Goal: Information Seeking & Learning: Find contact information

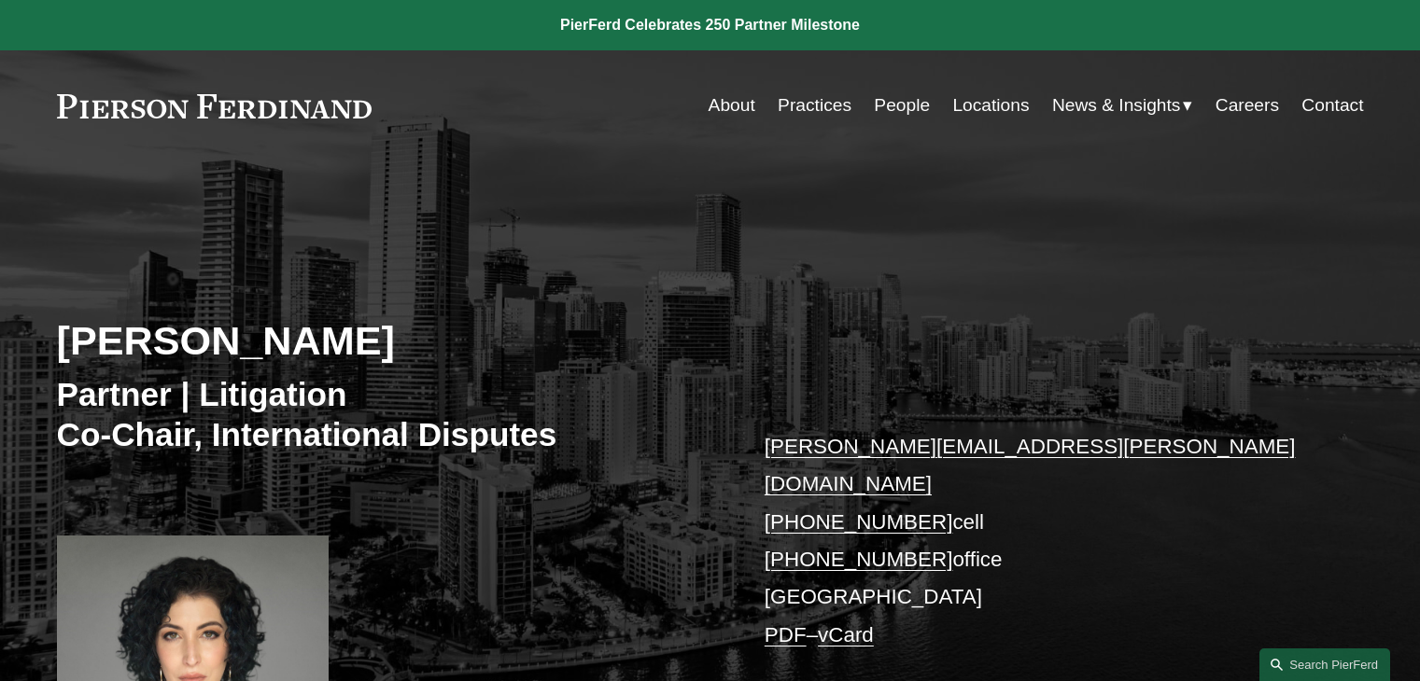
scroll to position [3547, 0]
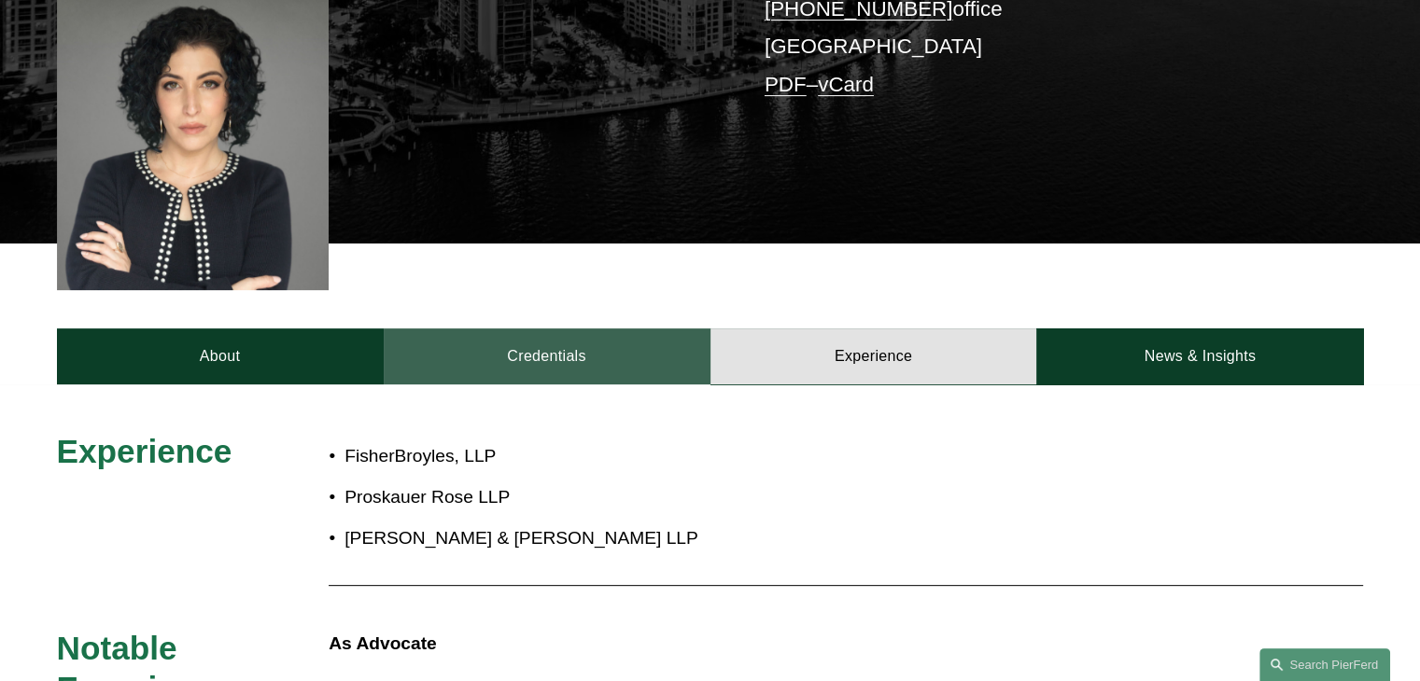
scroll to position [560, 0]
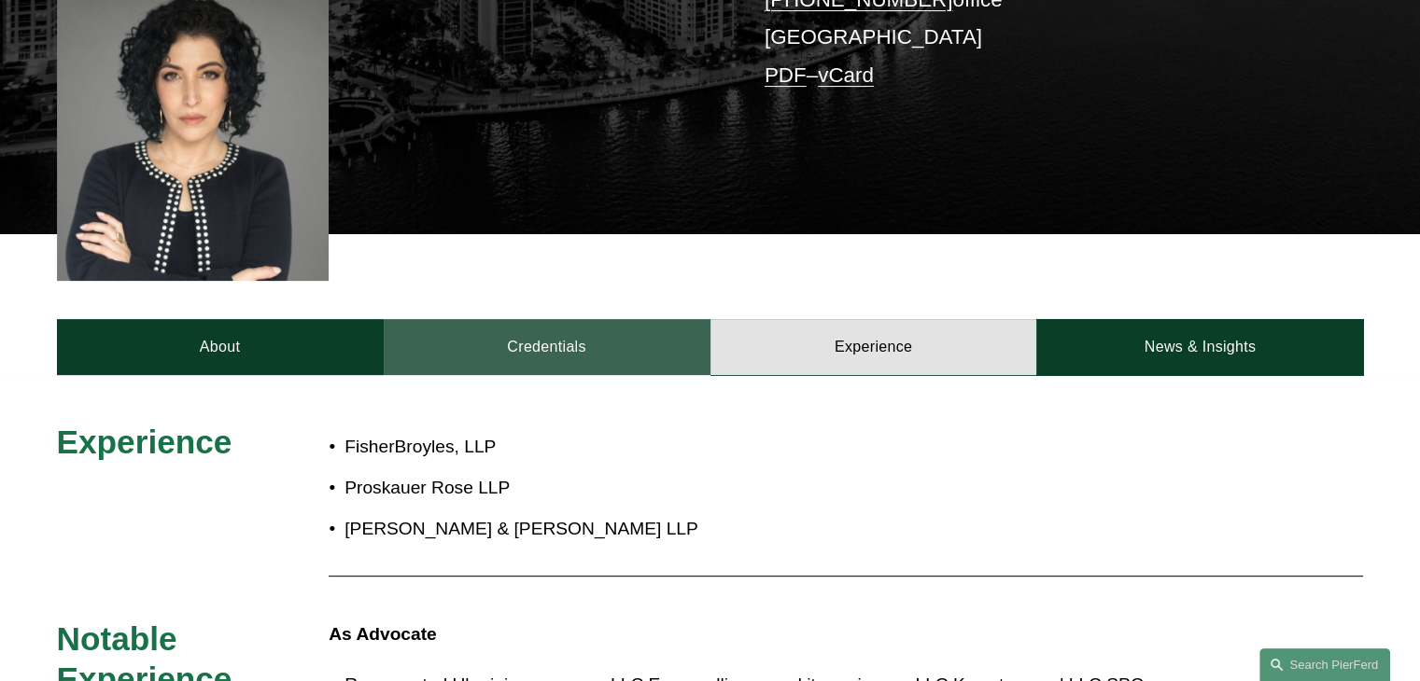
click at [579, 321] on link "Credentials" at bounding box center [547, 347] width 327 height 56
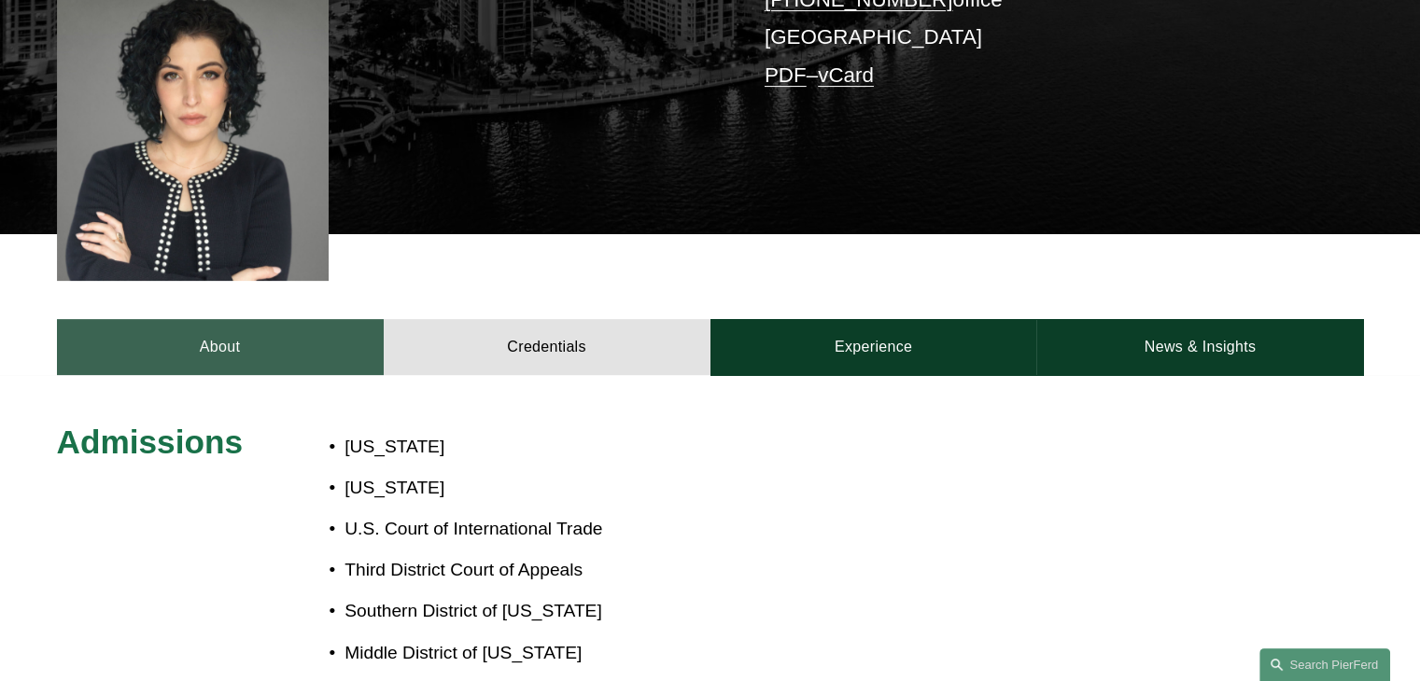
click at [232, 319] on link "About" at bounding box center [220, 347] width 327 height 56
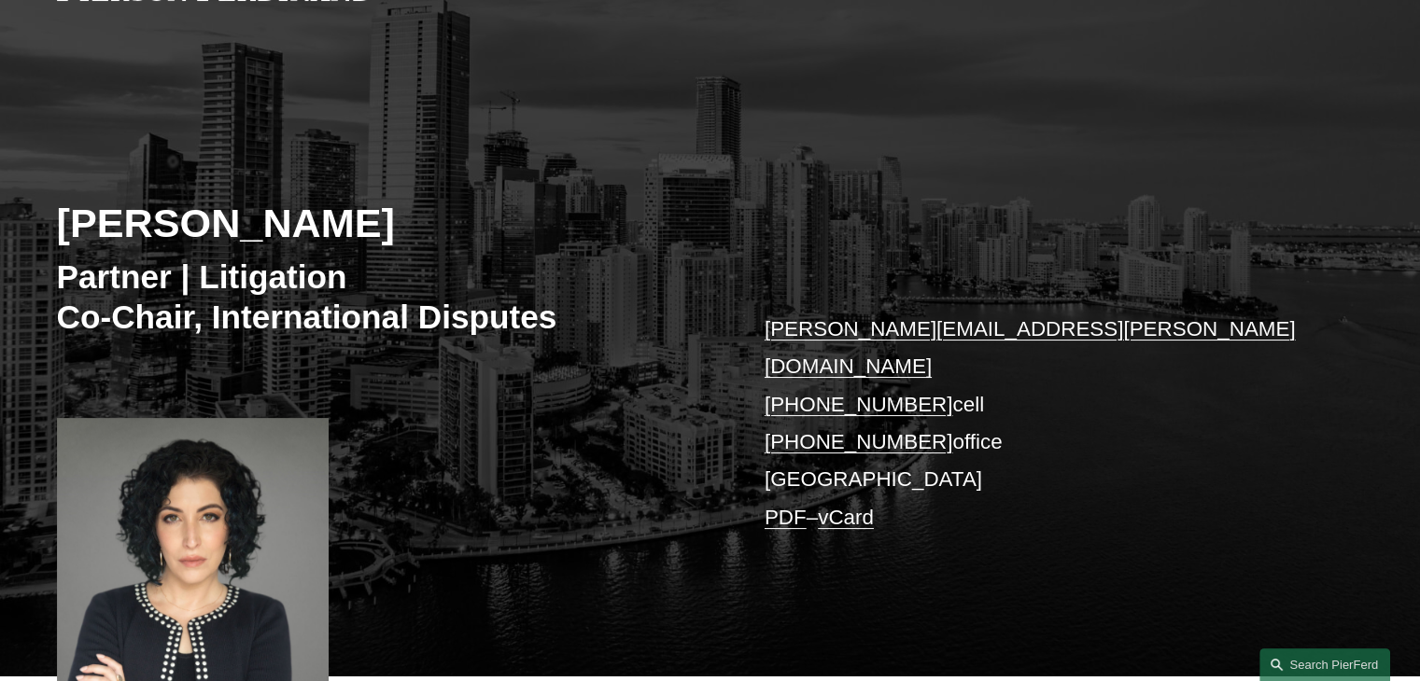
scroll to position [0, 0]
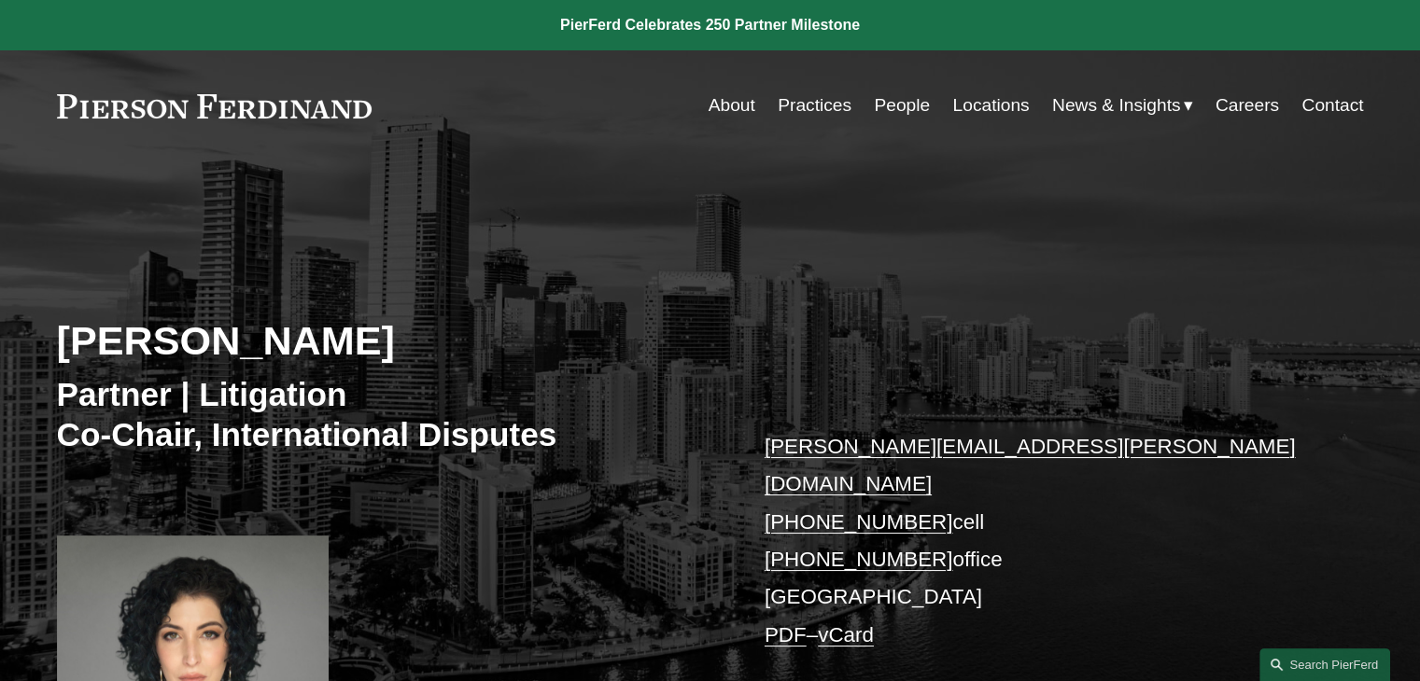
click at [892, 101] on link "People" at bounding box center [902, 105] width 56 height 35
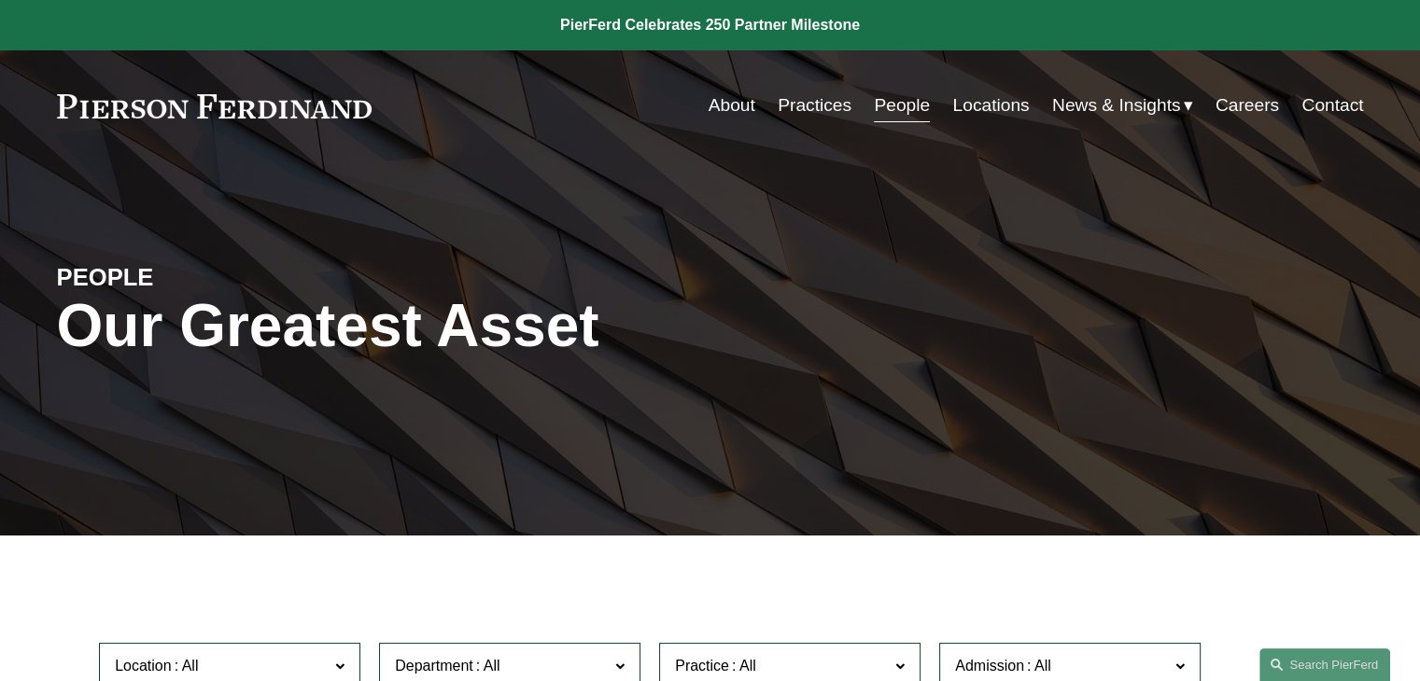
click at [975, 102] on link "Locations" at bounding box center [990, 105] width 77 height 35
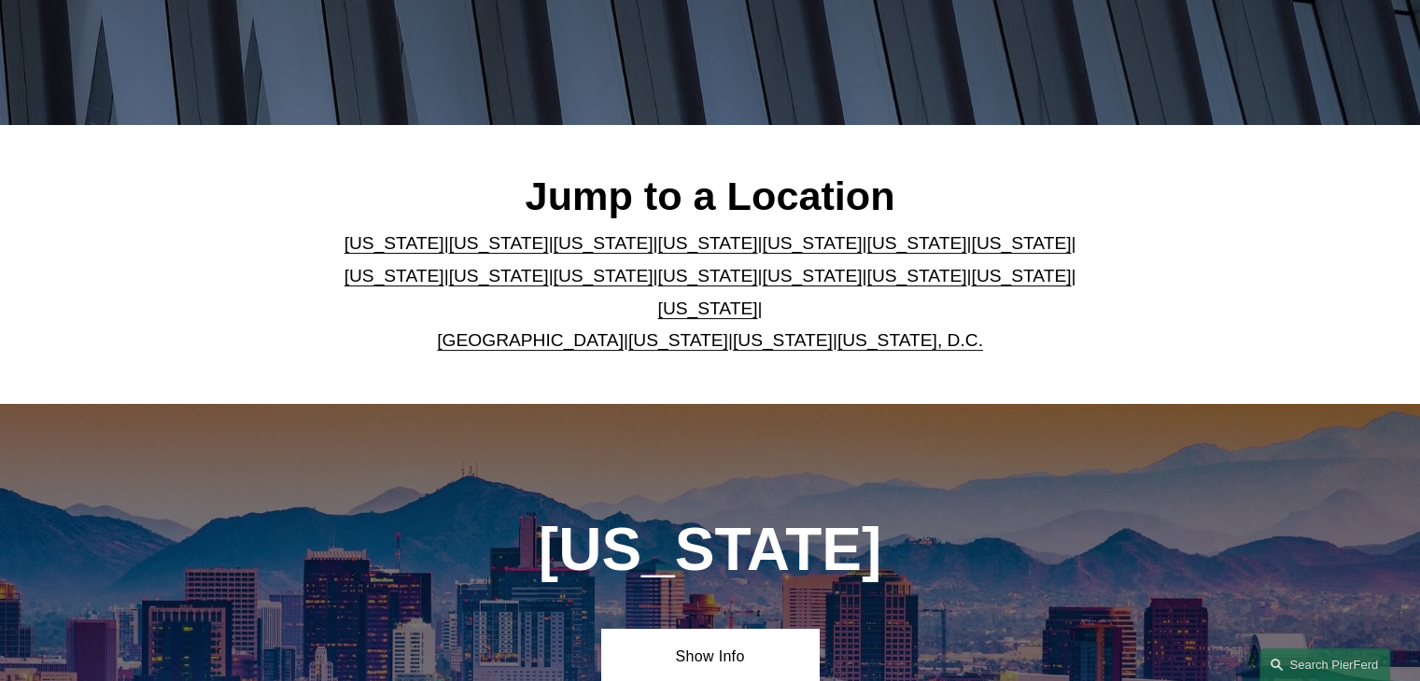
scroll to position [435, 0]
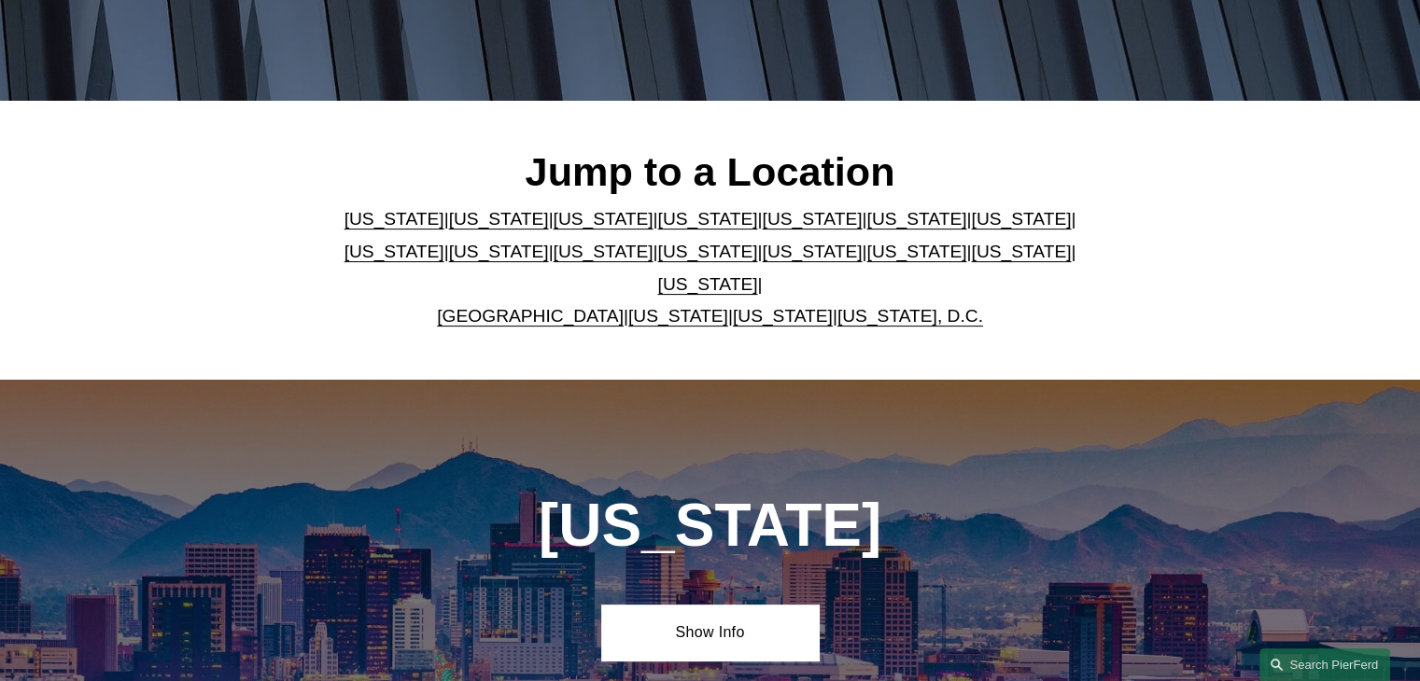
click at [562, 306] on link "United Kingdom" at bounding box center [530, 316] width 187 height 20
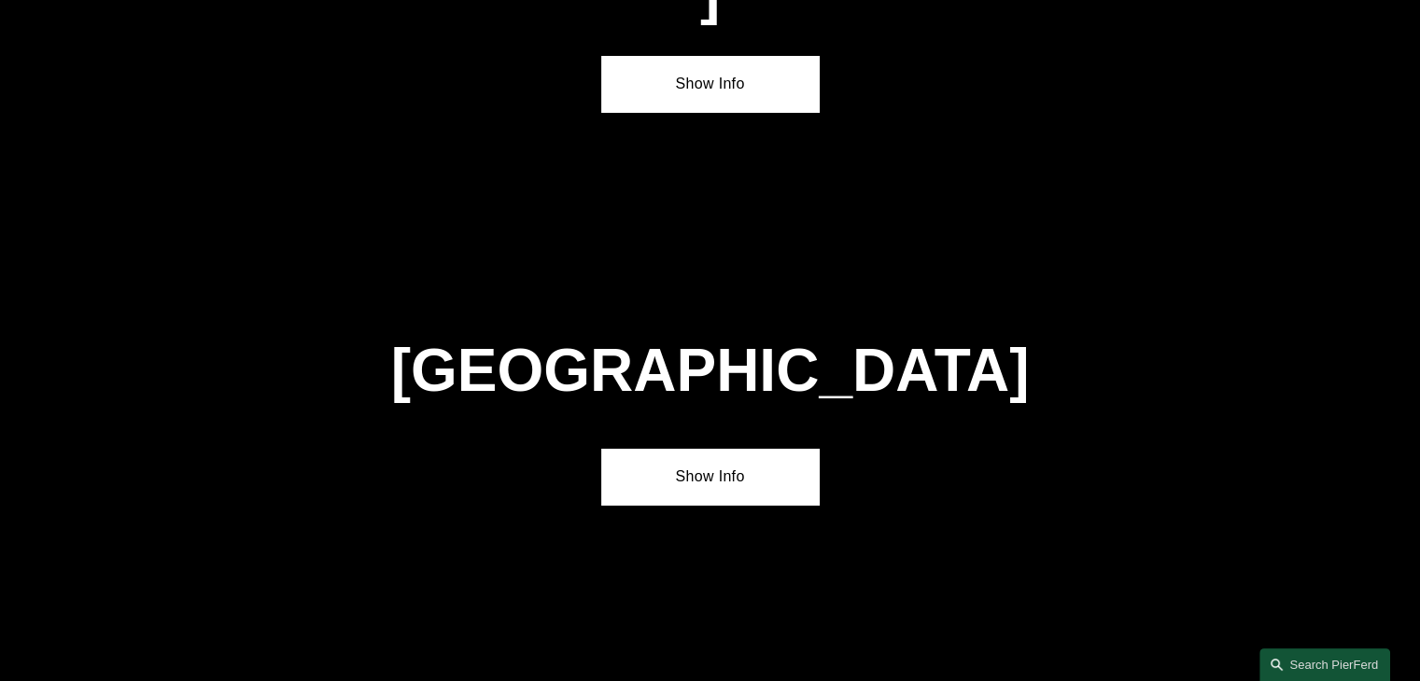
scroll to position [6700, 0]
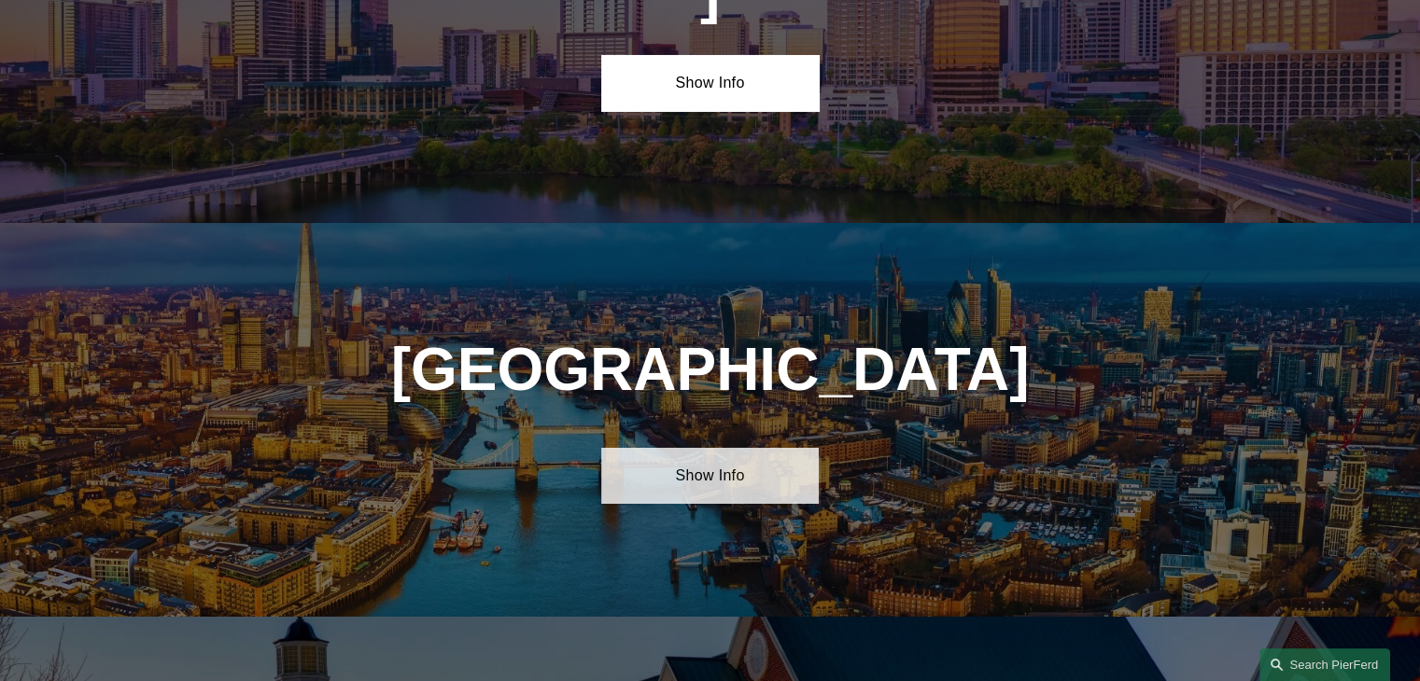
click at [695, 448] on link "Show Info" at bounding box center [709, 476] width 217 height 56
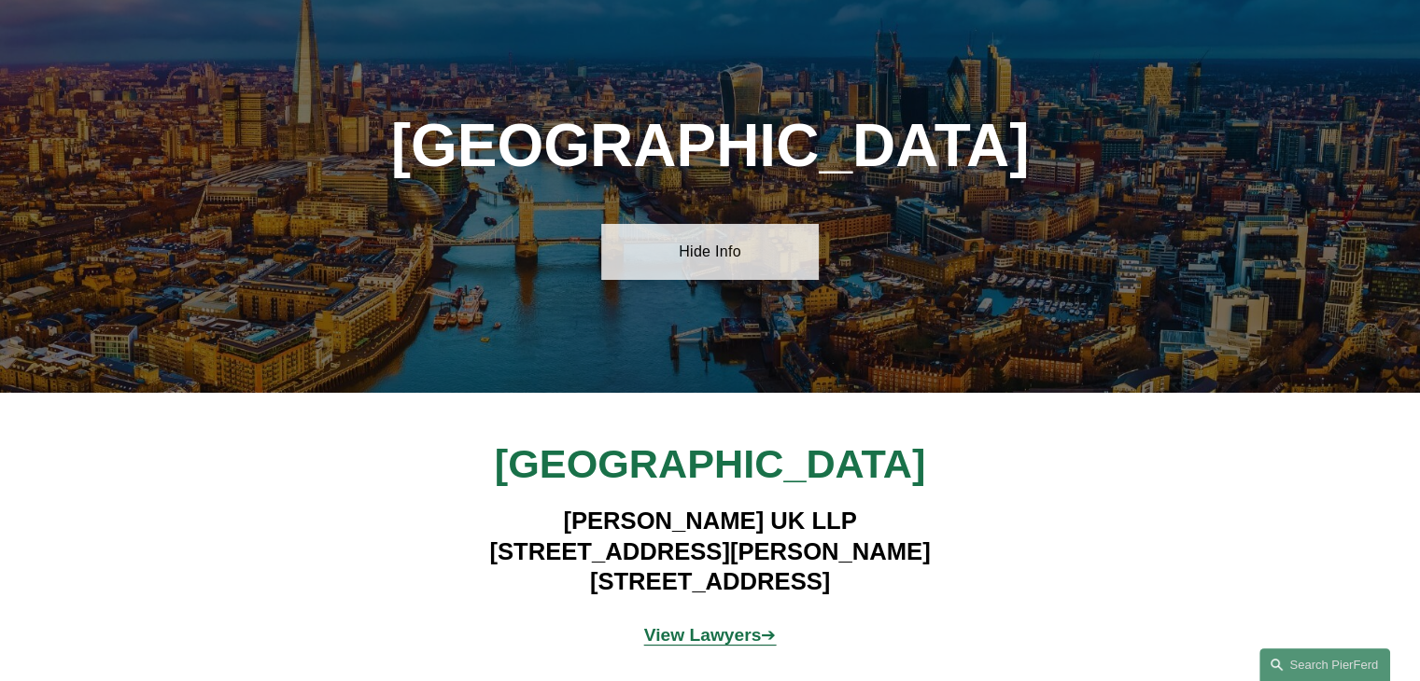
scroll to position [6949, 0]
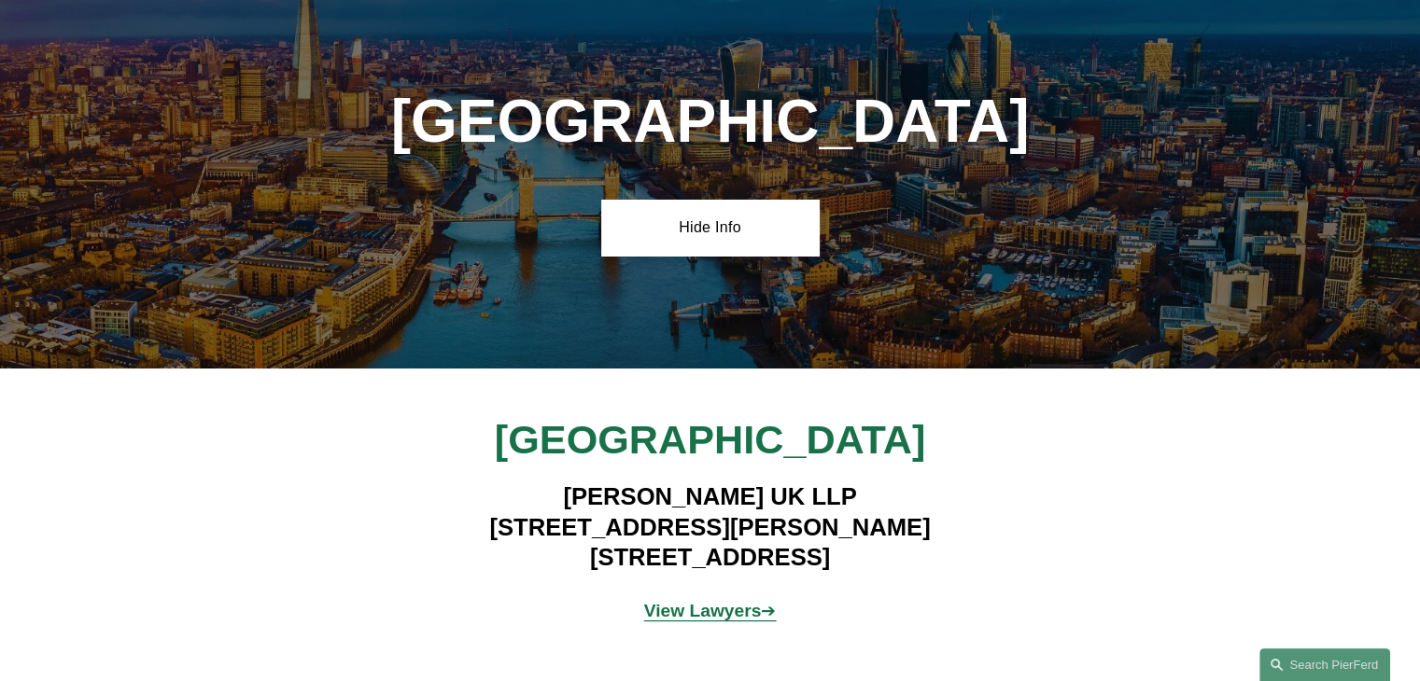
click at [743, 601] on strong "View Lawyers" at bounding box center [703, 611] width 118 height 20
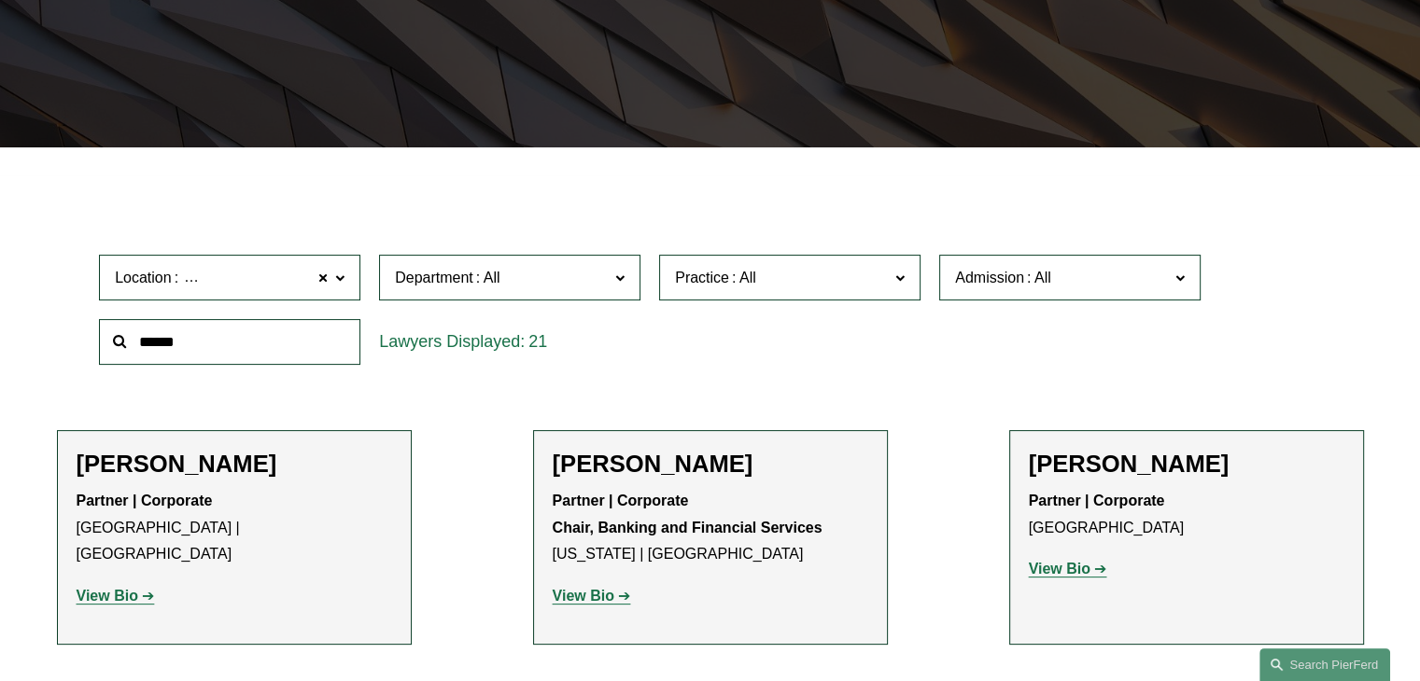
scroll to position [311, 0]
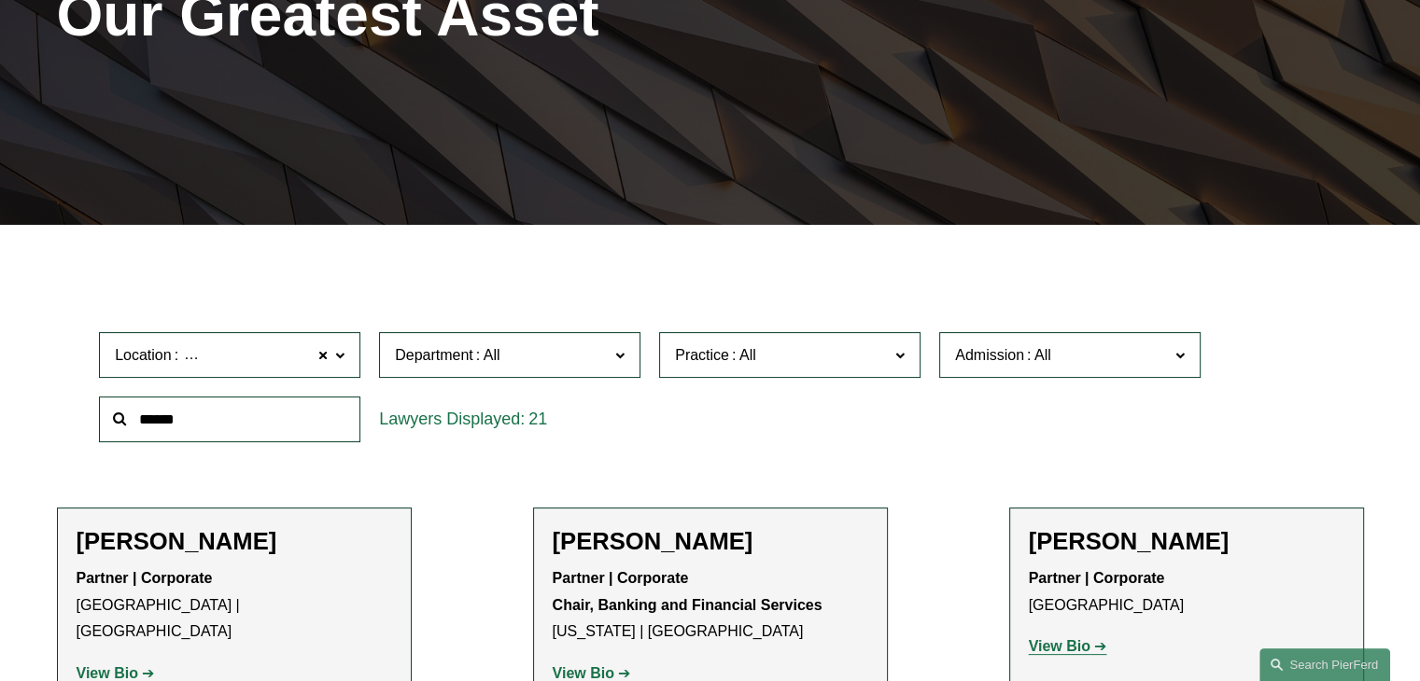
click at [627, 356] on label "Department" at bounding box center [509, 355] width 261 height 46
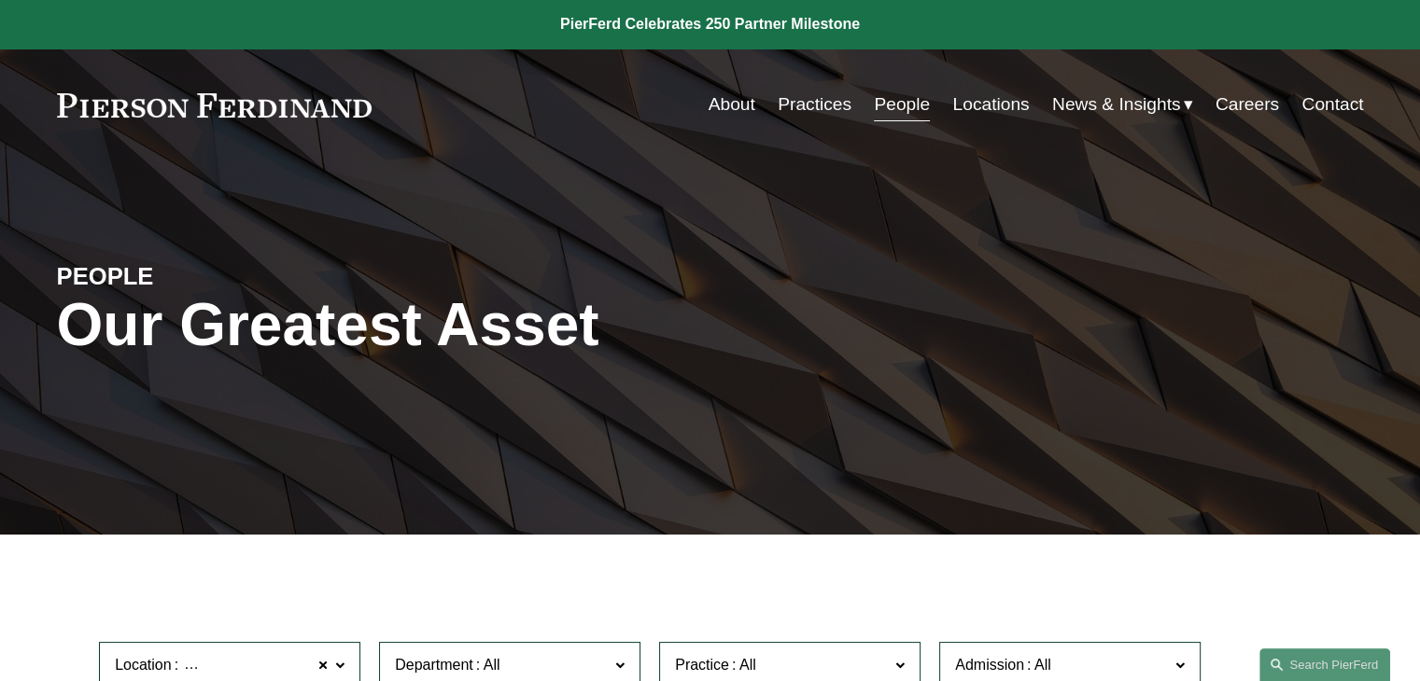
scroll to position [0, 0]
click at [722, 105] on link "About" at bounding box center [732, 105] width 47 height 35
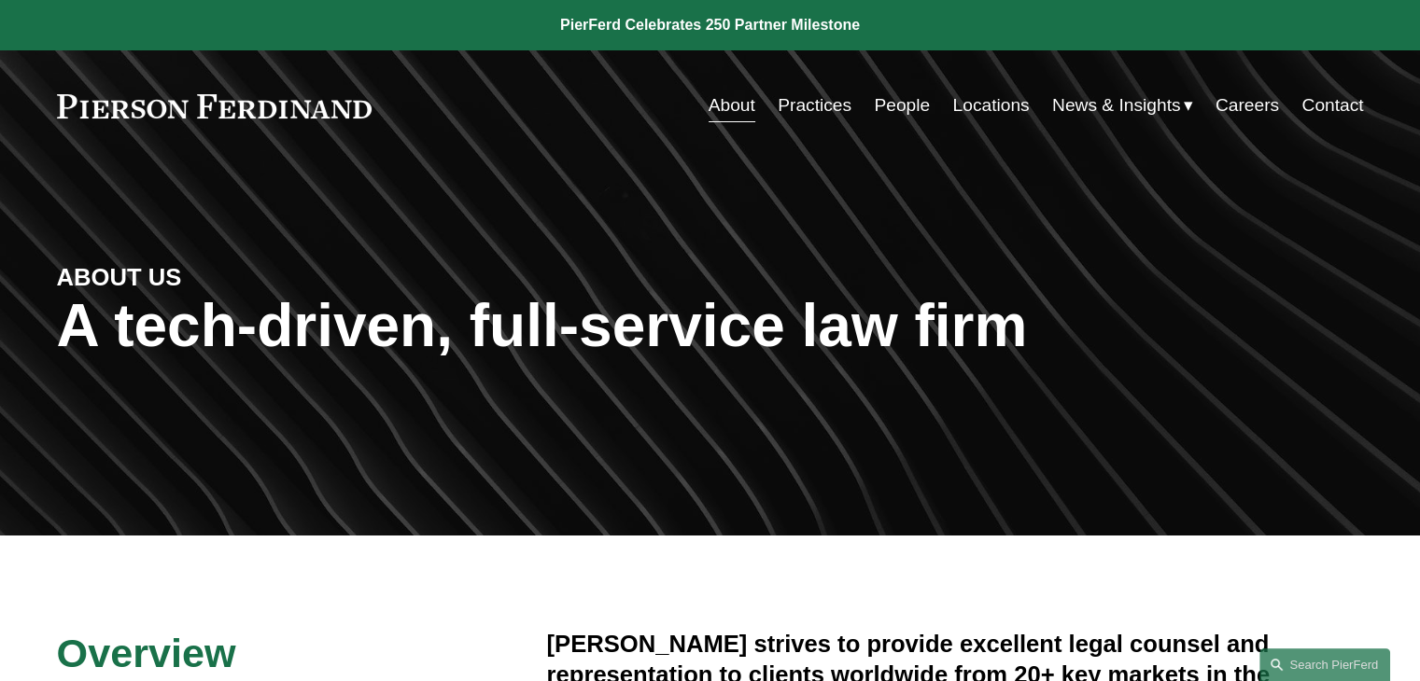
click at [971, 107] on link "Locations" at bounding box center [990, 105] width 77 height 35
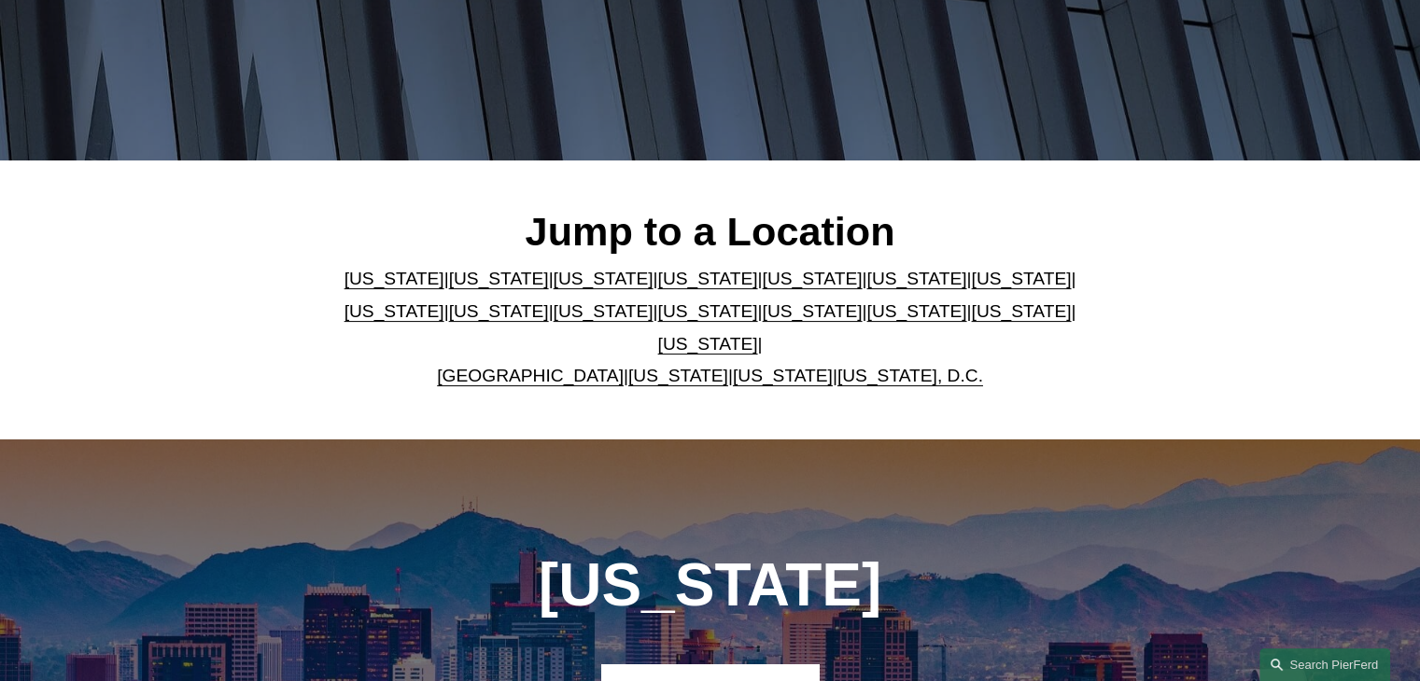
scroll to position [435, 0]
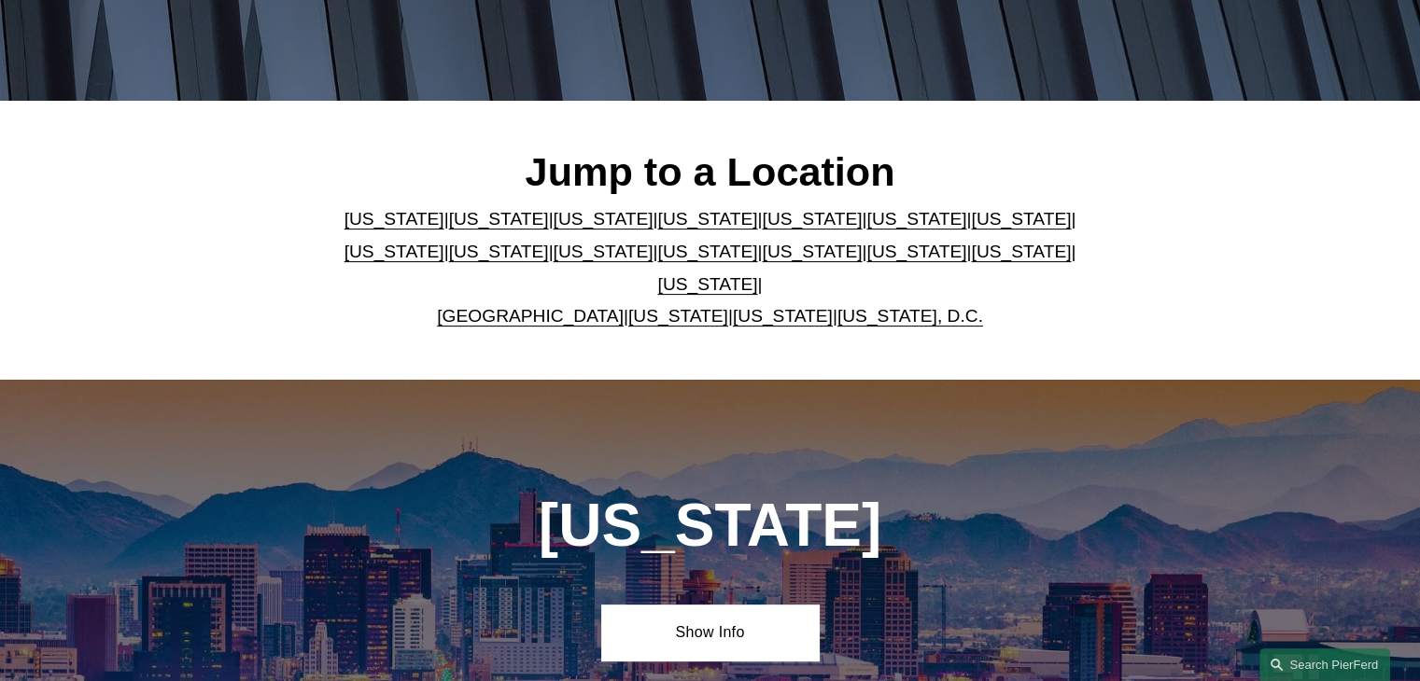
click at [762, 225] on link "[US_STATE]" at bounding box center [812, 219] width 100 height 20
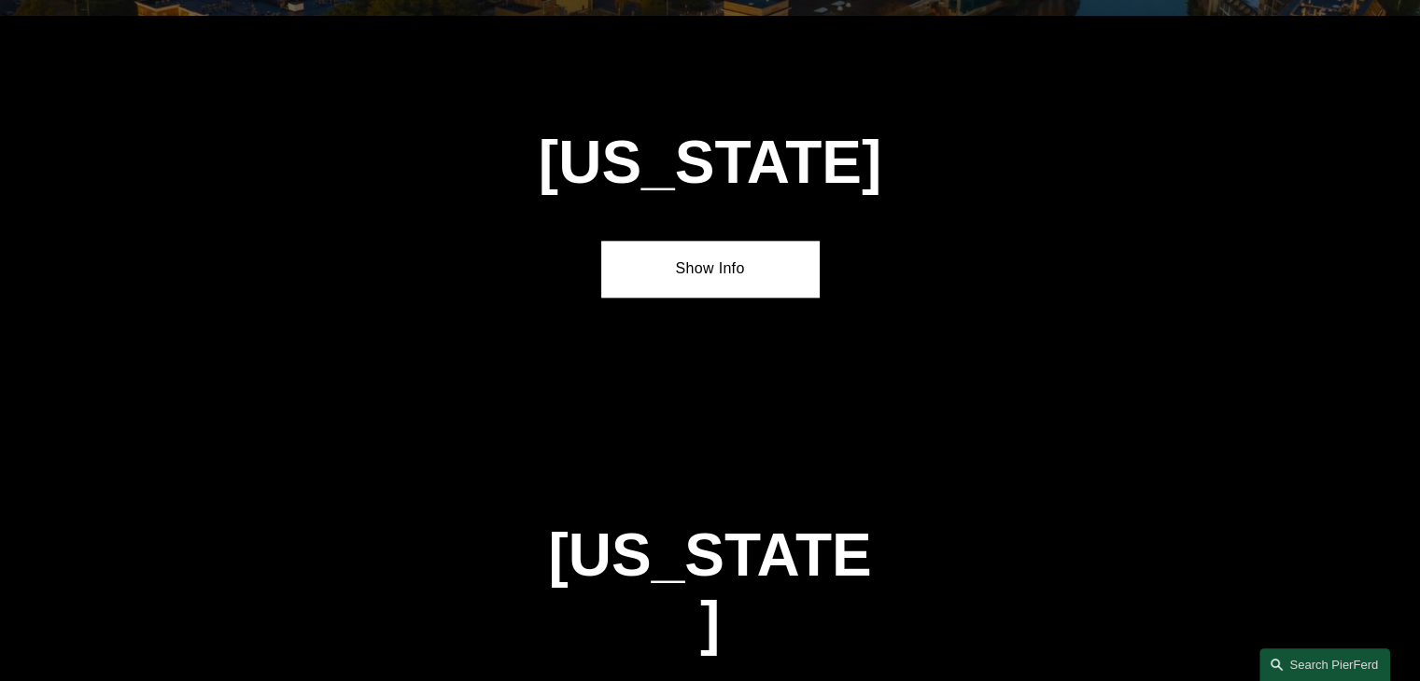
scroll to position [2373, 0]
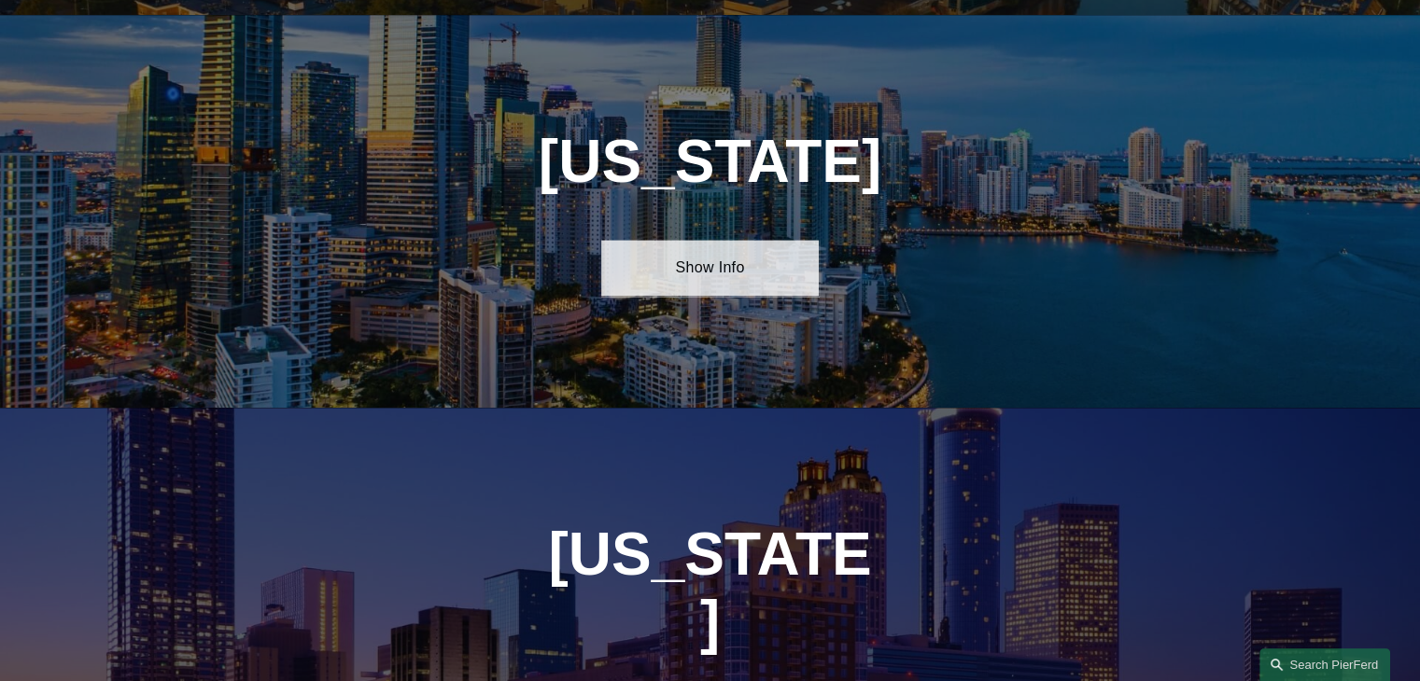
click at [743, 250] on link "Show Info" at bounding box center [709, 268] width 217 height 56
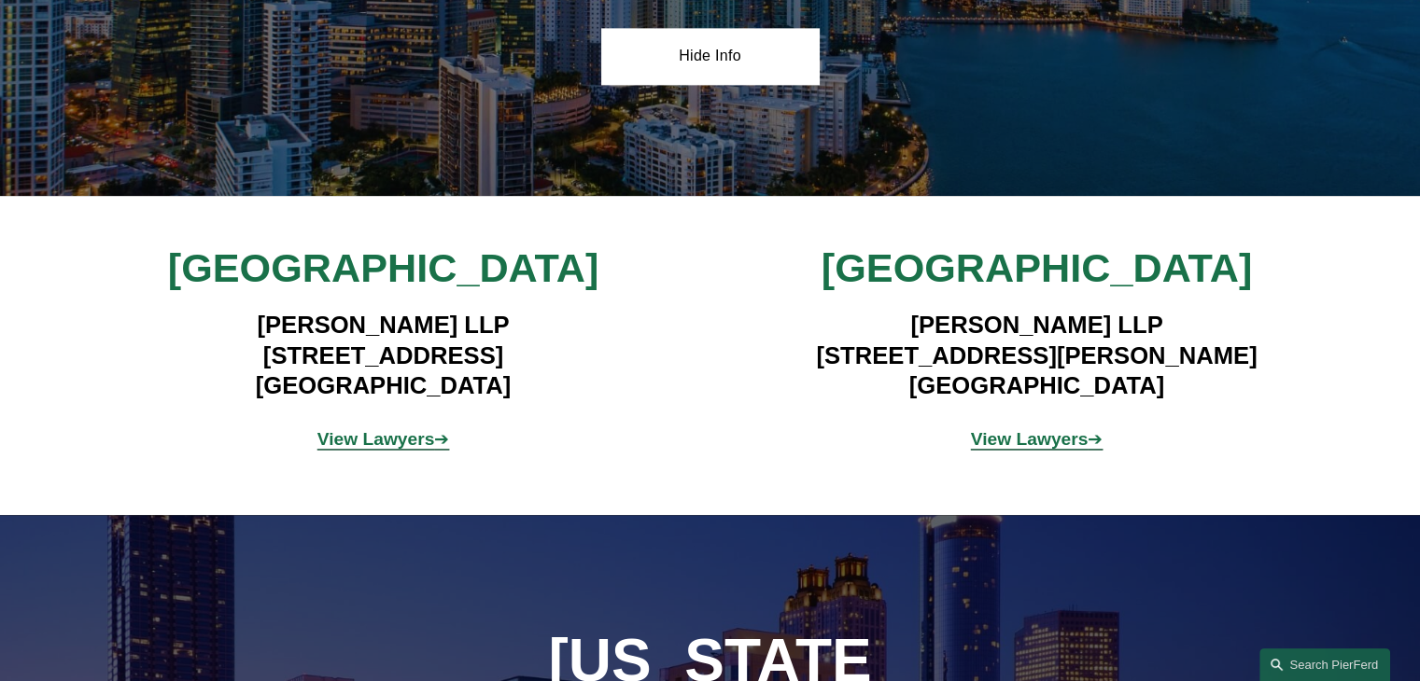
scroll to position [2622, 0]
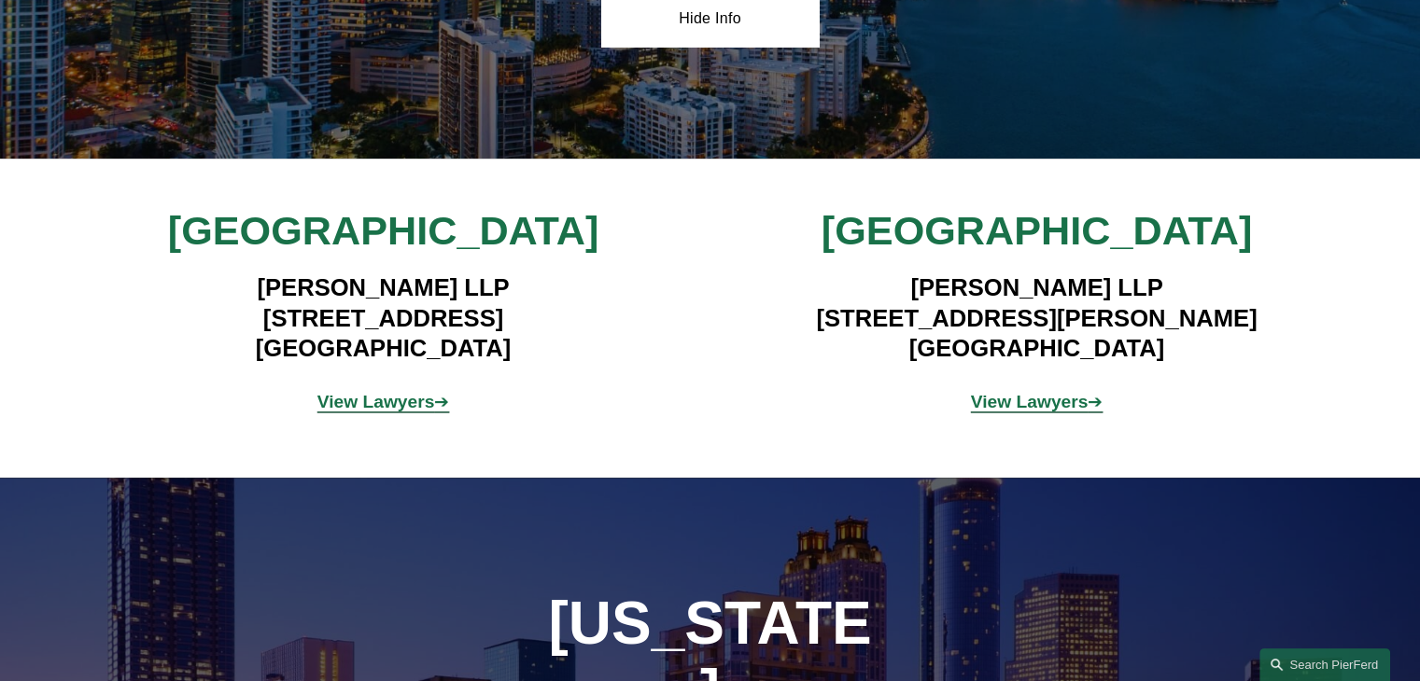
click at [401, 392] on strong "View Lawyers" at bounding box center [376, 402] width 118 height 20
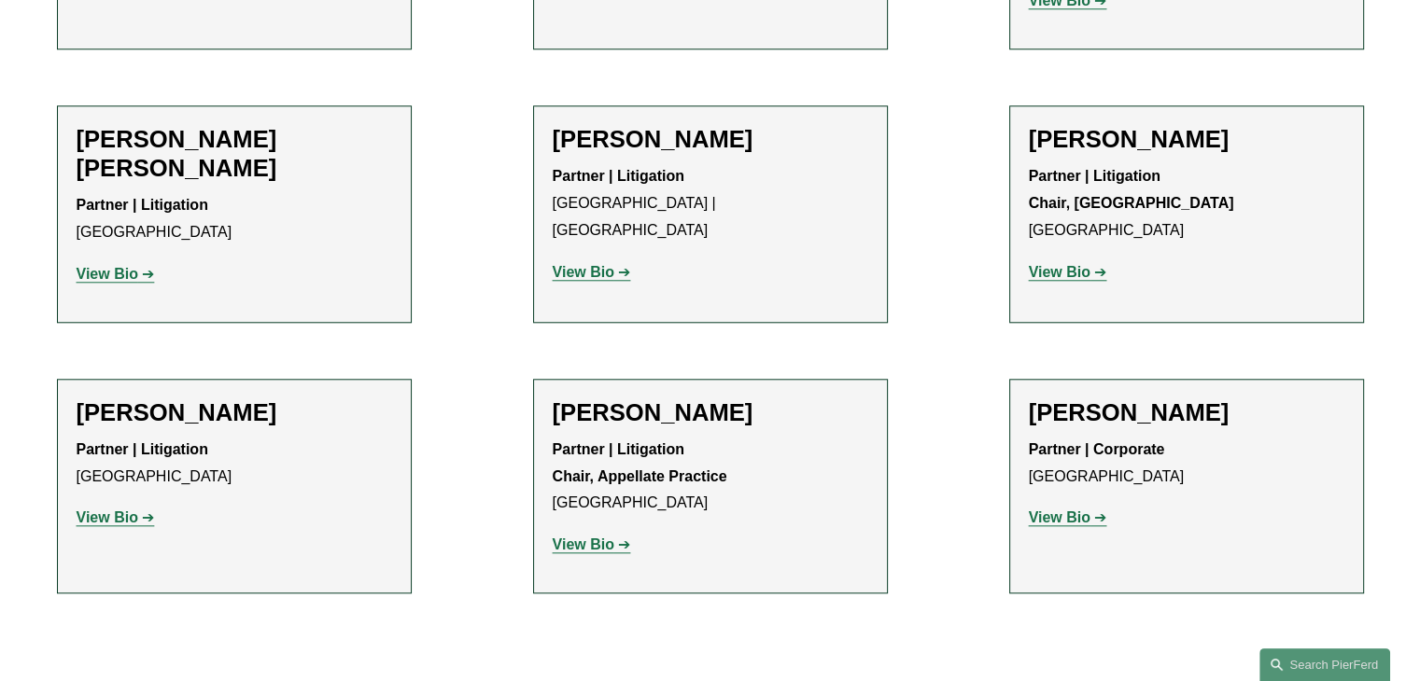
scroll to position [1804, 0]
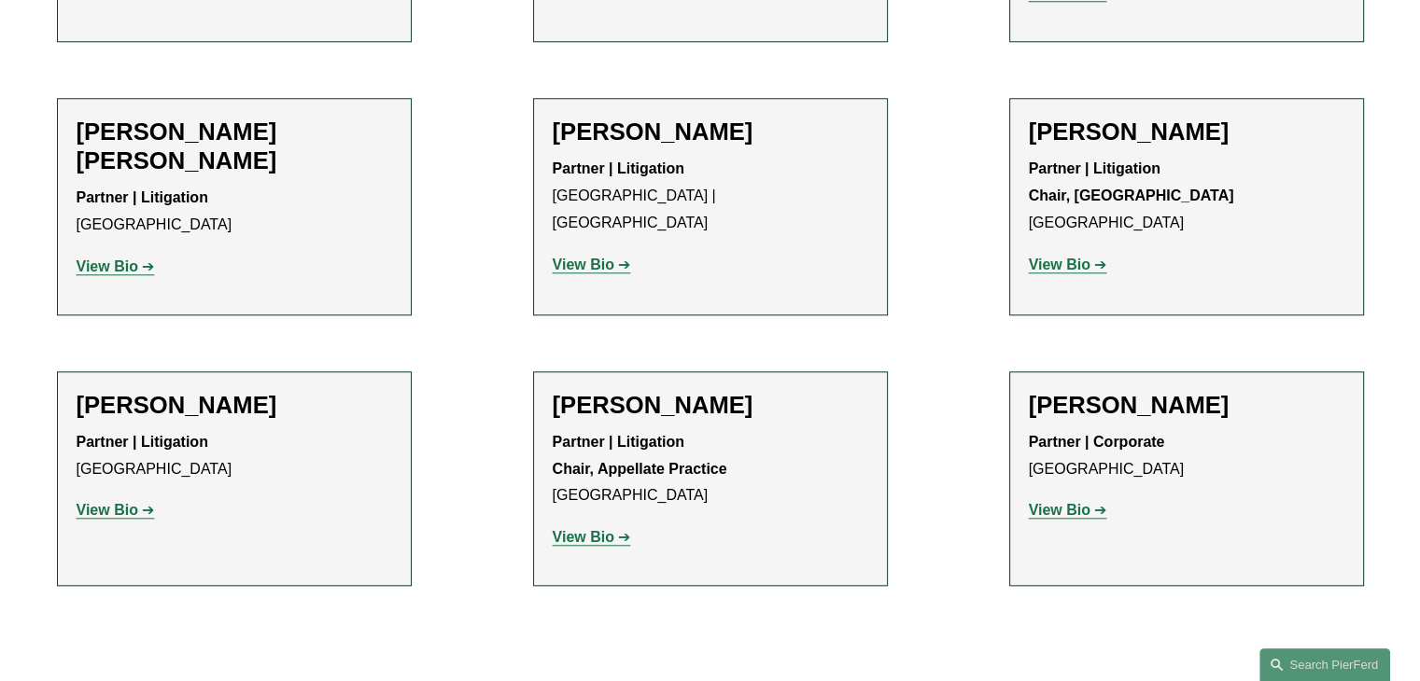
click at [1087, 257] on strong "View Bio" at bounding box center [1060, 265] width 62 height 16
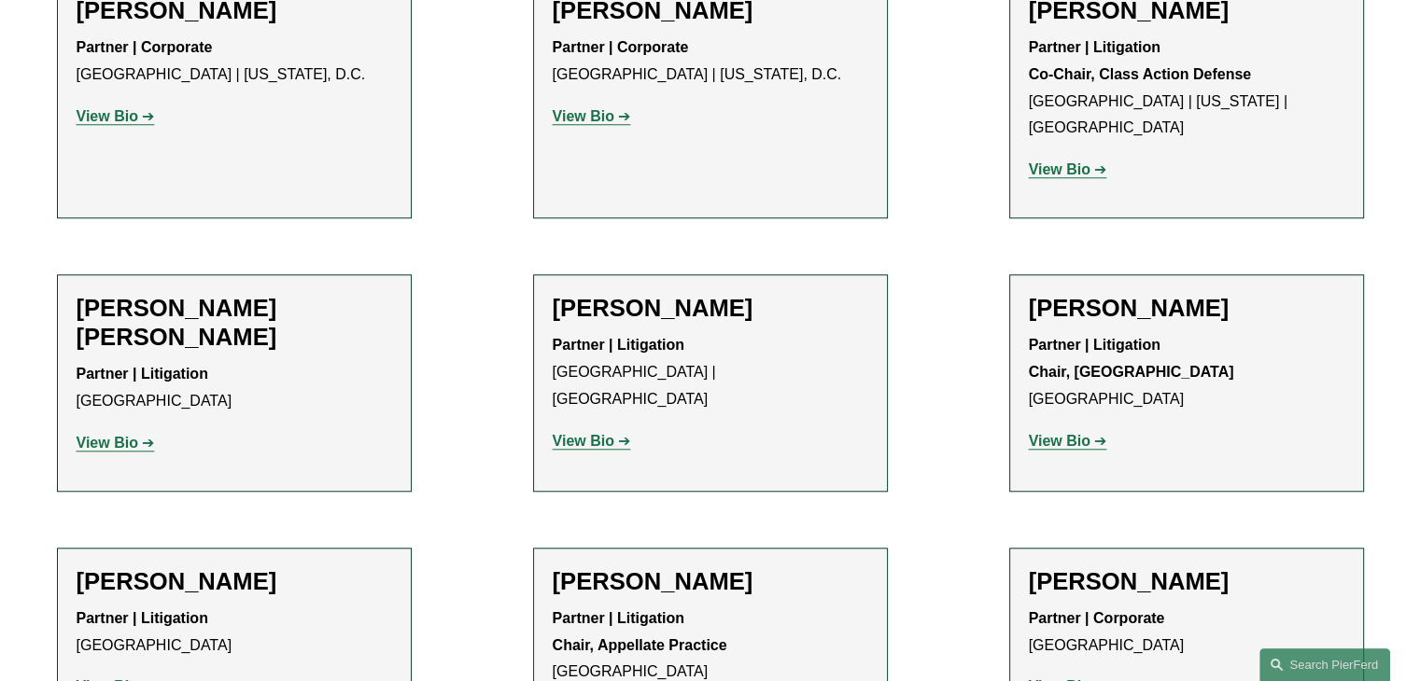
scroll to position [1618, 0]
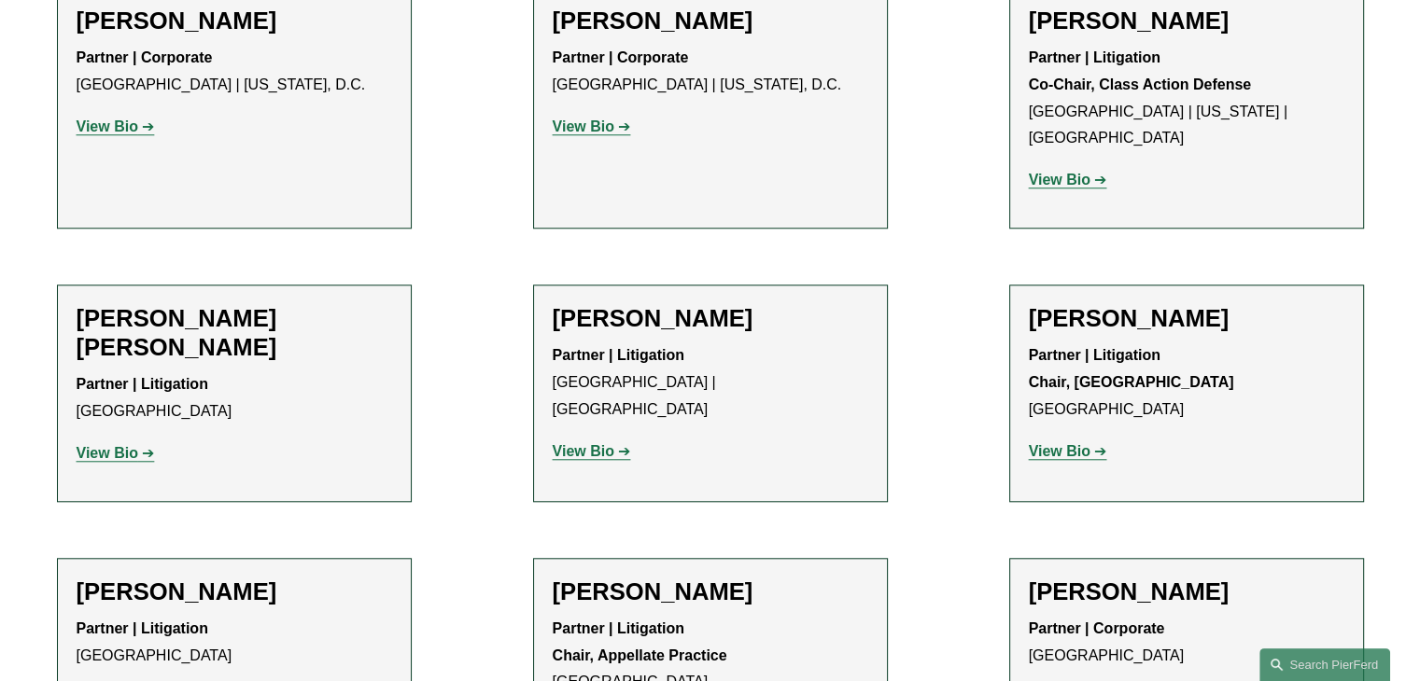
click at [136, 445] on strong "View Bio" at bounding box center [108, 453] width 62 height 16
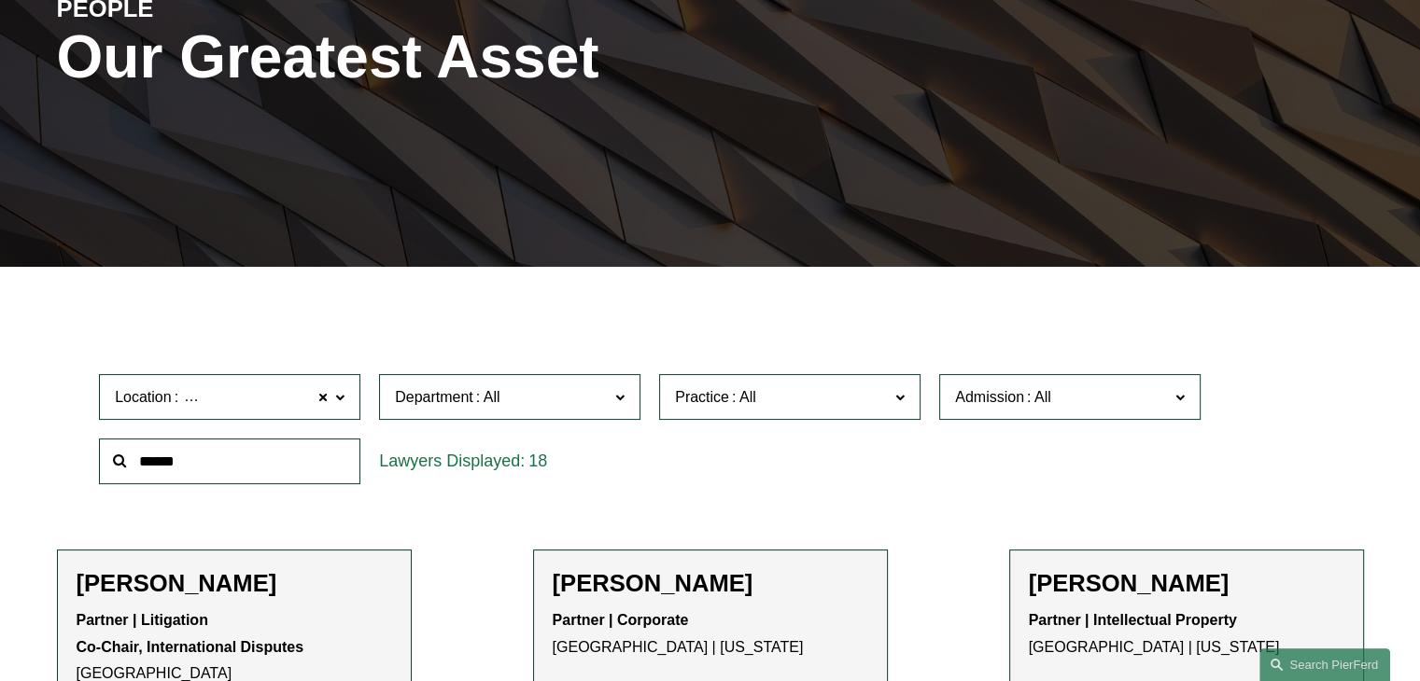
scroll to position [311, 0]
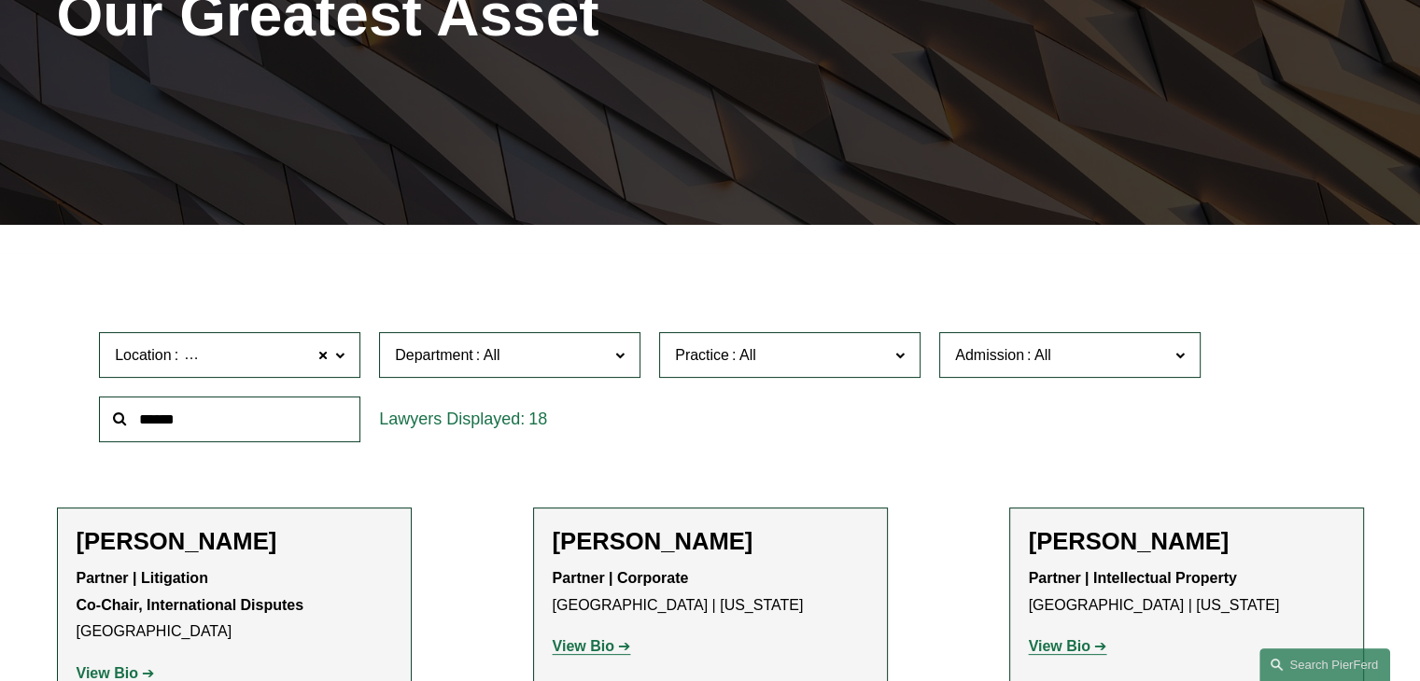
click at [281, 423] on input "text" at bounding box center [229, 420] width 261 height 46
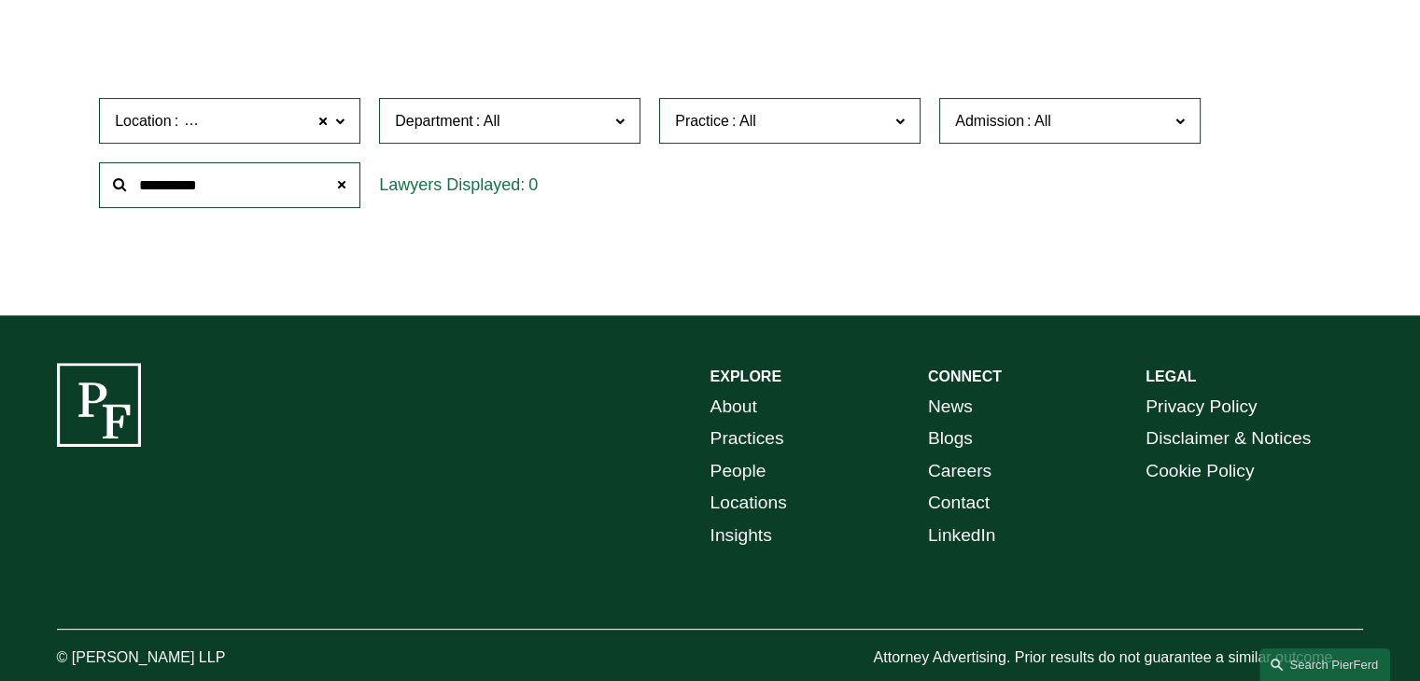
scroll to position [560, 0]
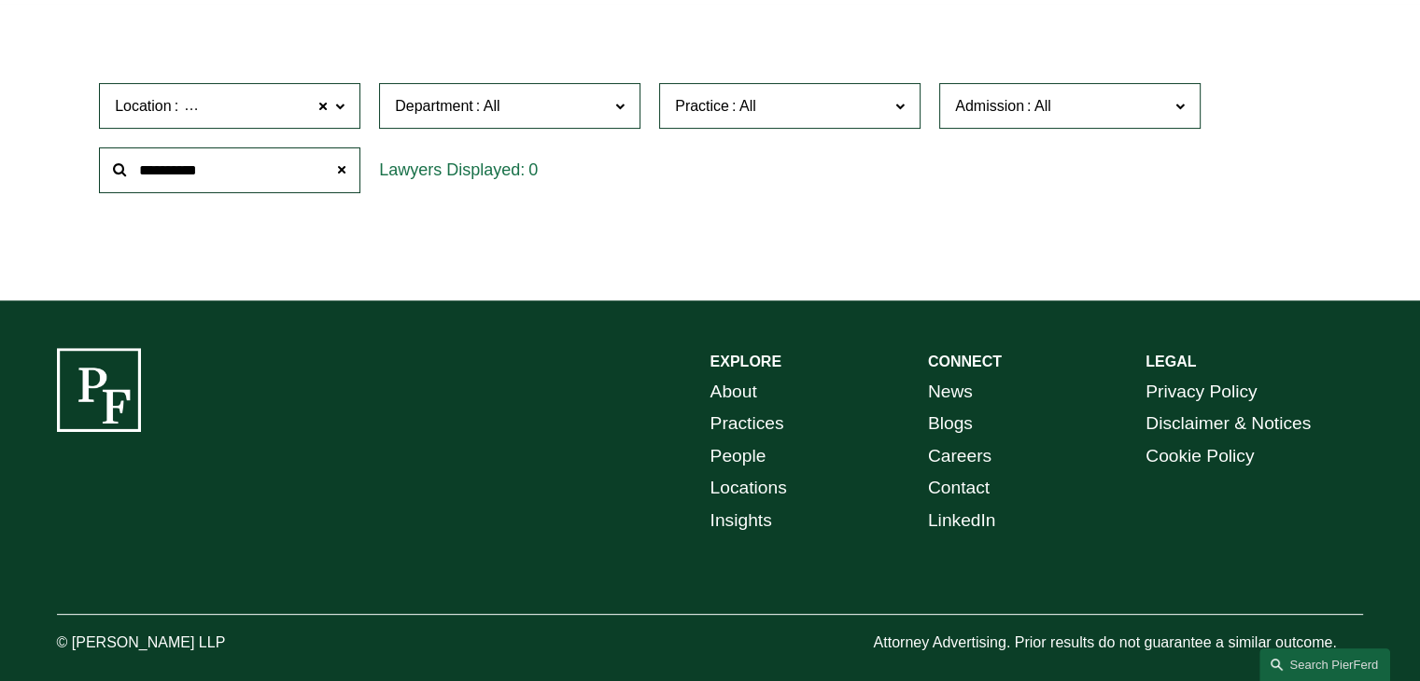
click at [262, 165] on input "*********" at bounding box center [229, 170] width 261 height 46
type input "*"
click at [313, 187] on input "*******" at bounding box center [229, 170] width 261 height 46
click at [624, 106] on span at bounding box center [619, 105] width 9 height 24
click at [0, 0] on link "All" at bounding box center [0, 0] width 0 height 0
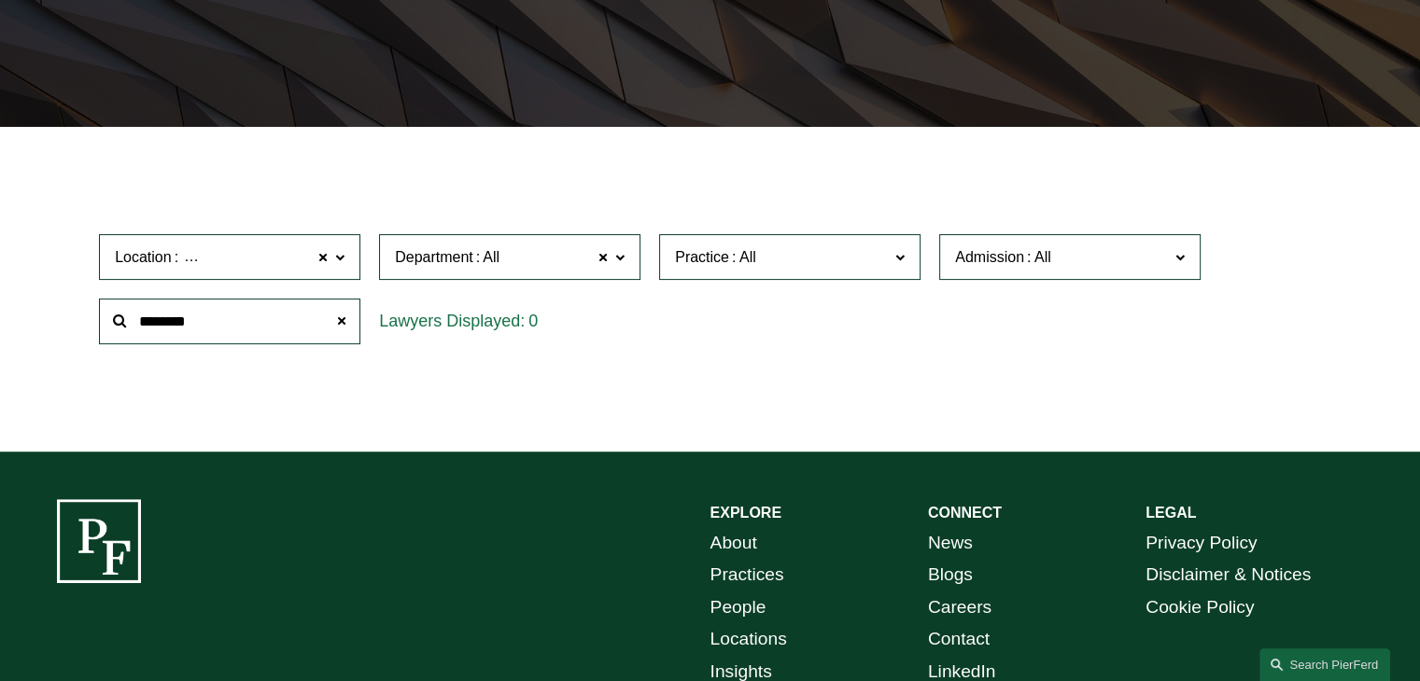
scroll to position [460, 0]
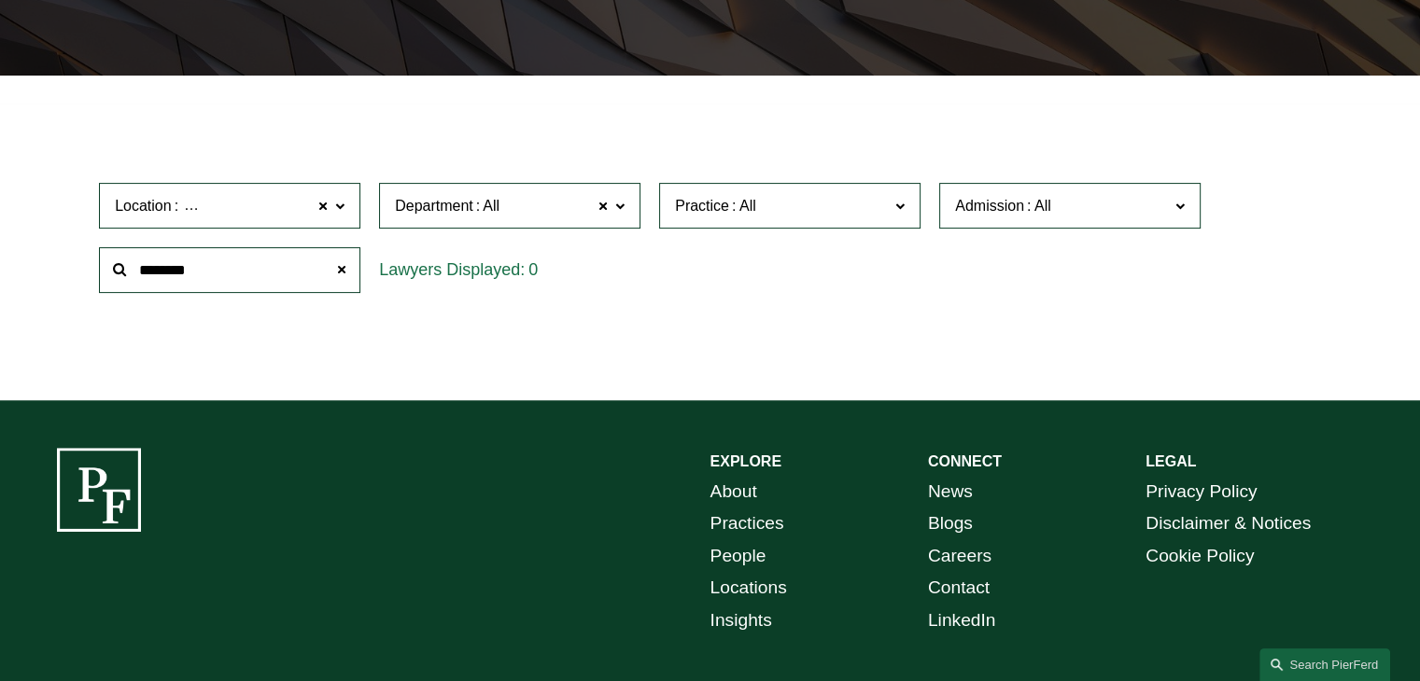
click at [244, 282] on input "*******" at bounding box center [229, 270] width 261 height 46
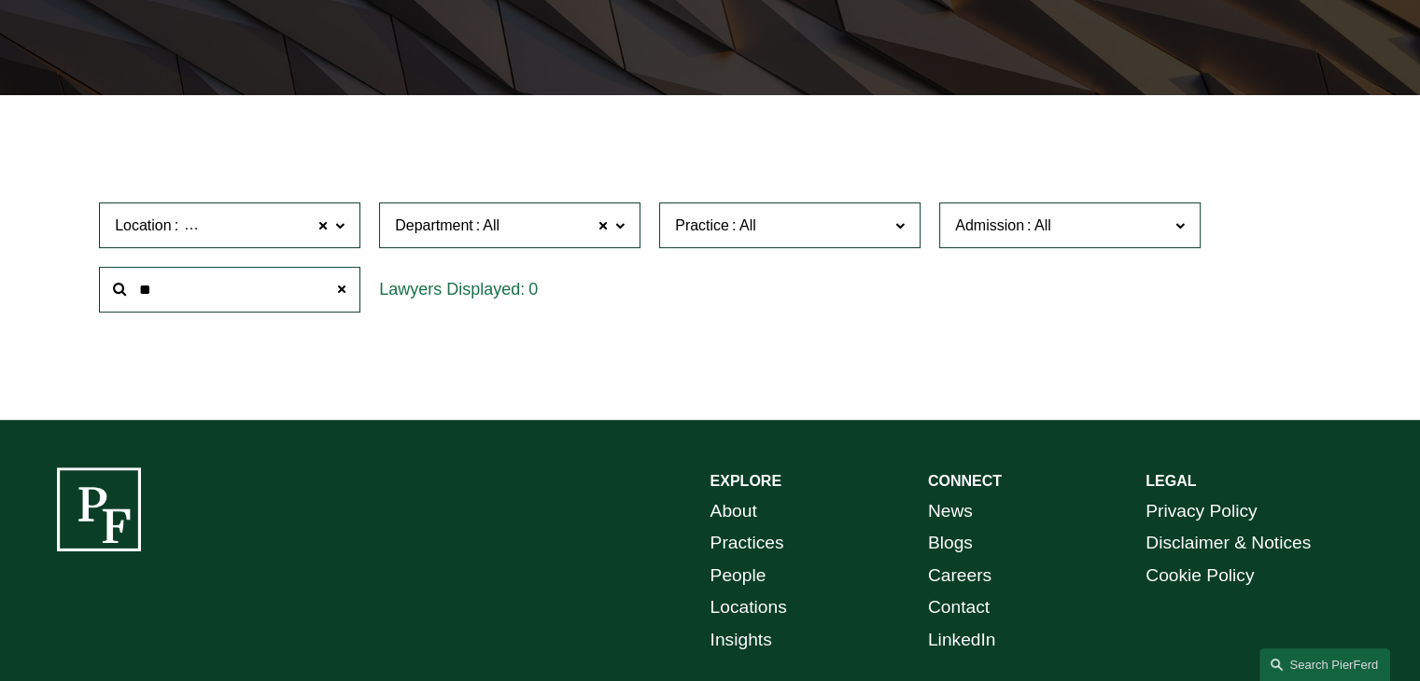
type input "*"
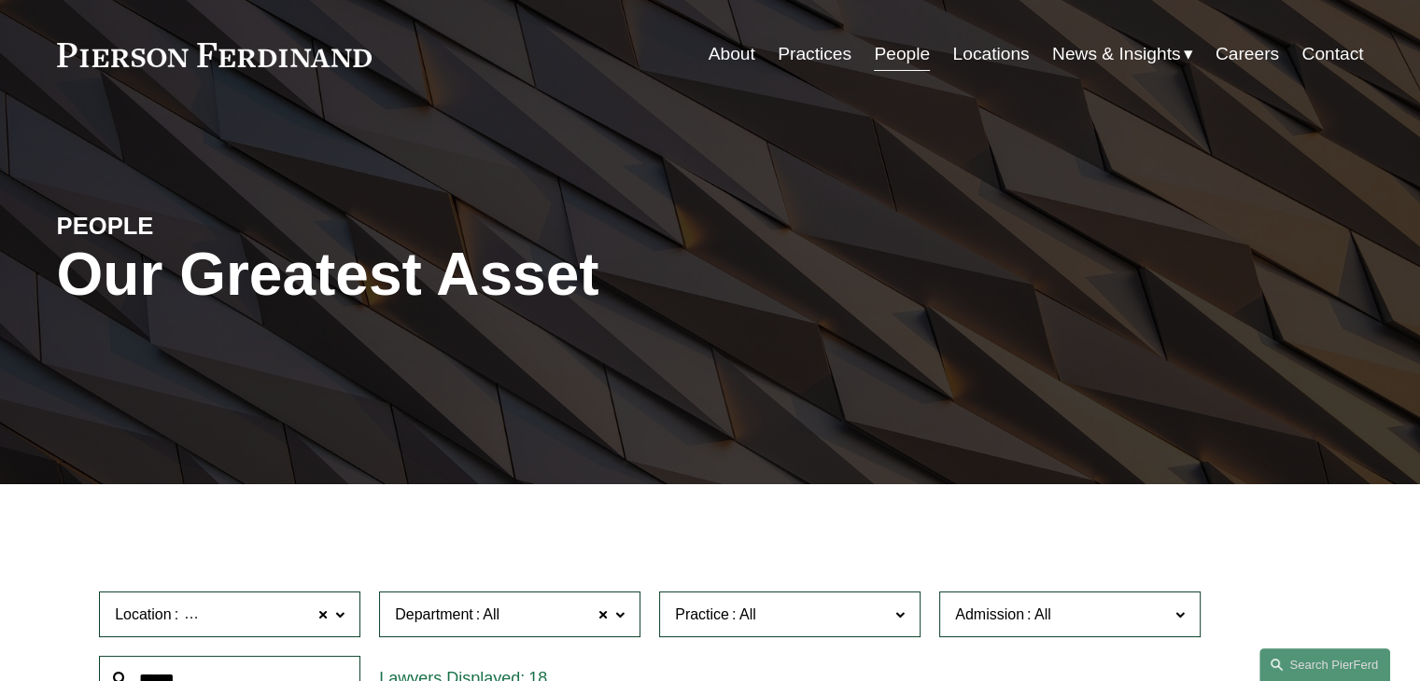
scroll to position [0, 0]
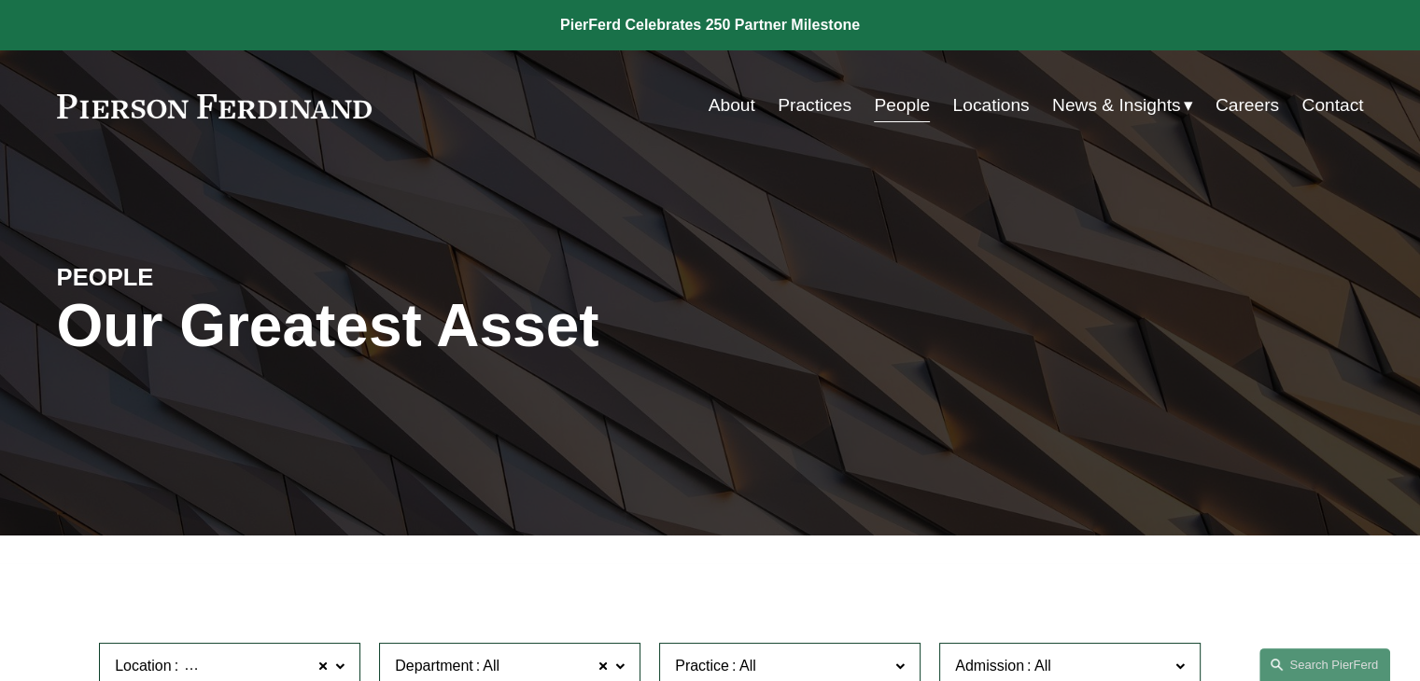
click at [710, 22] on link at bounding box center [710, 25] width 1420 height 50
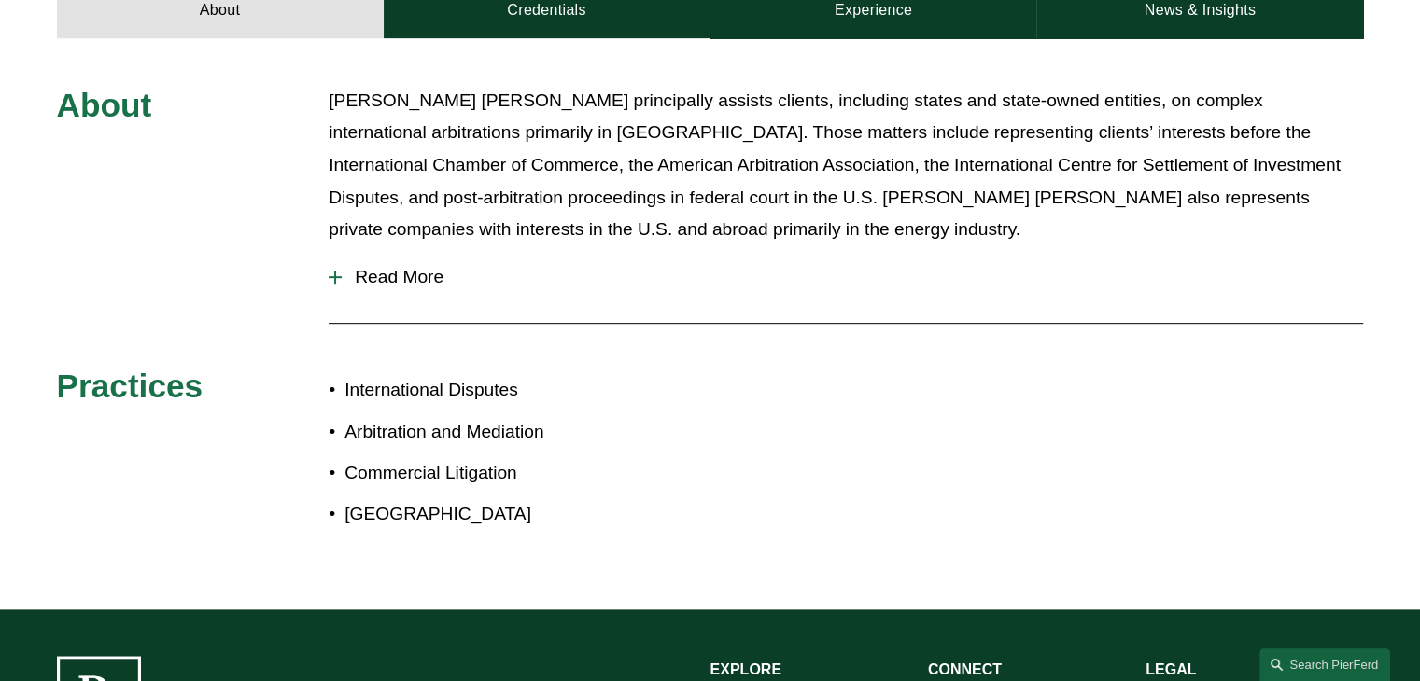
scroll to position [871, 0]
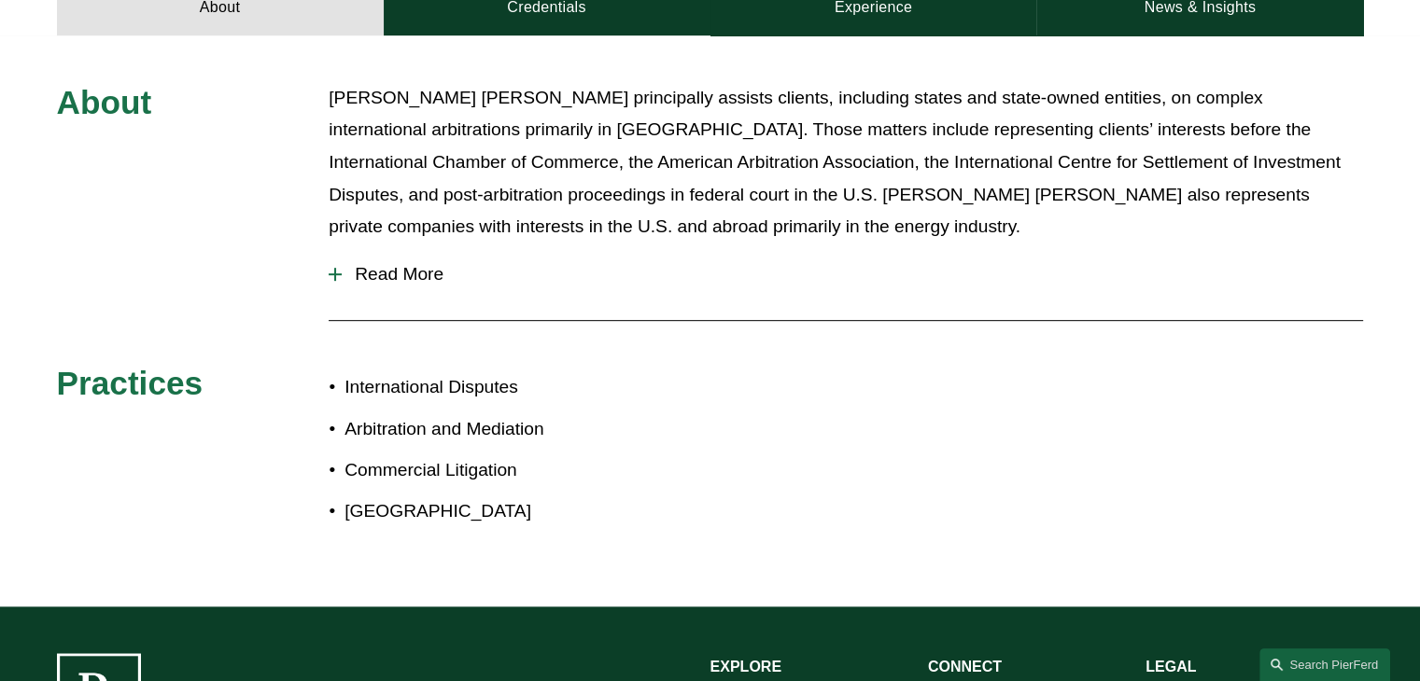
click at [428, 281] on span "Read More" at bounding box center [852, 274] width 1021 height 21
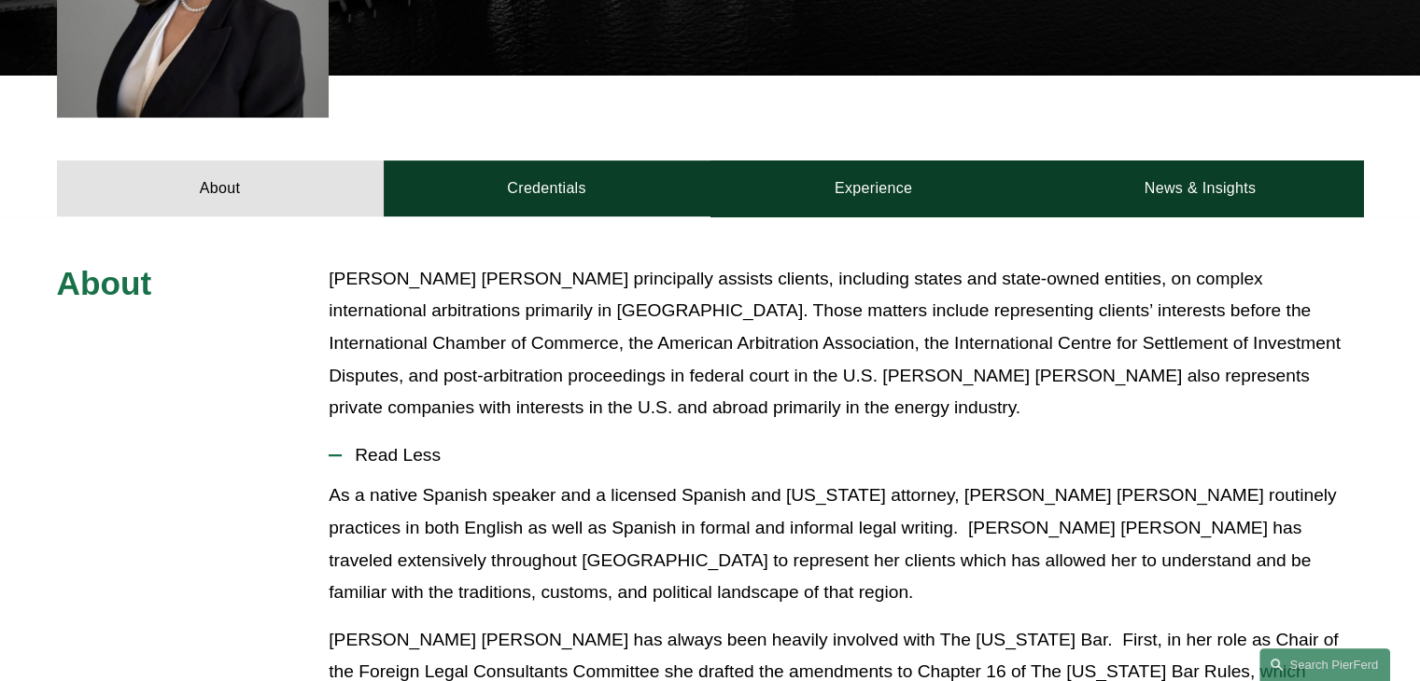
scroll to position [684, 0]
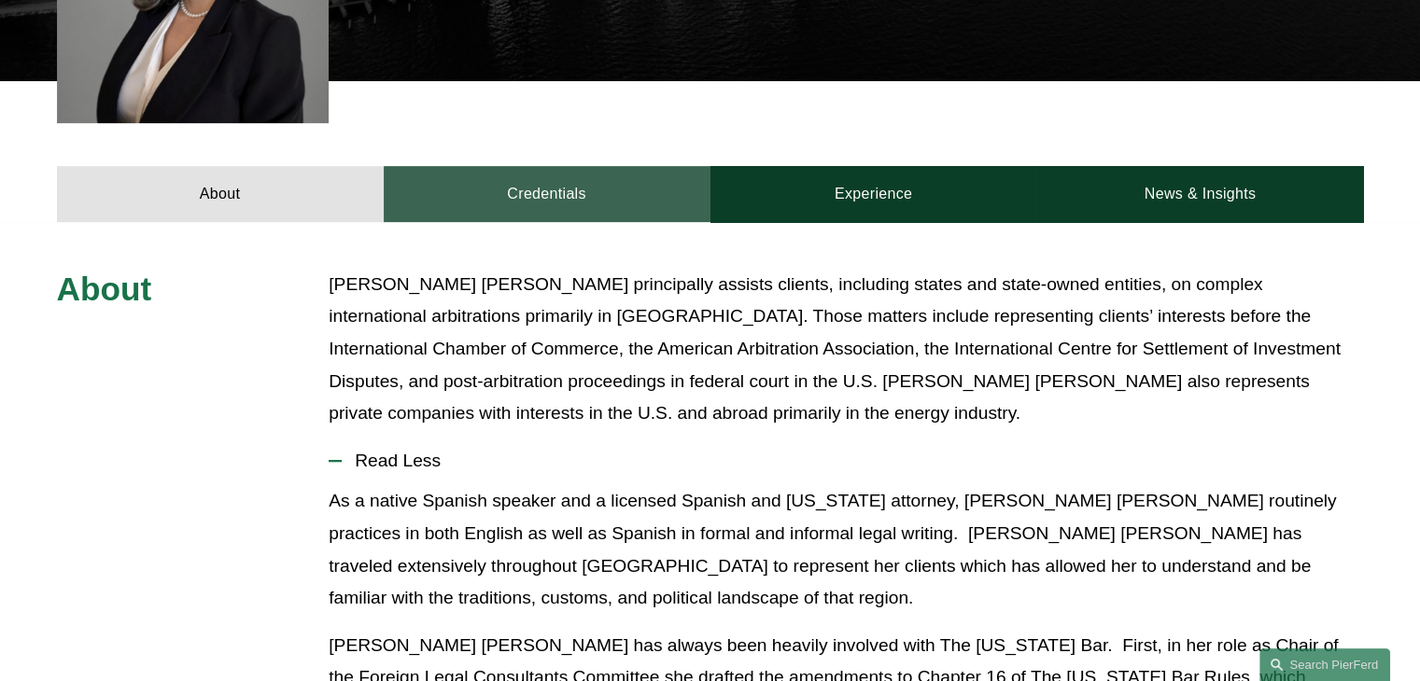
click at [561, 200] on link "Credentials" at bounding box center [547, 194] width 327 height 56
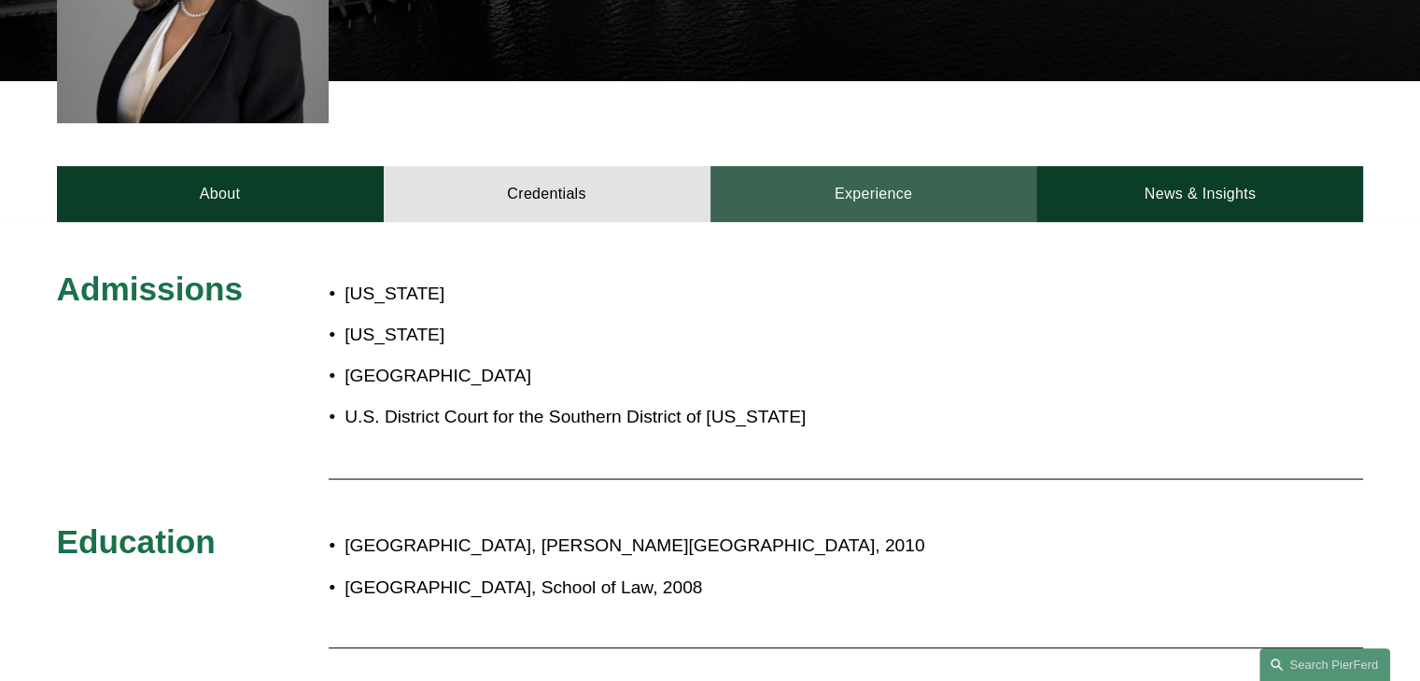
click at [874, 203] on link "Experience" at bounding box center [873, 194] width 327 height 56
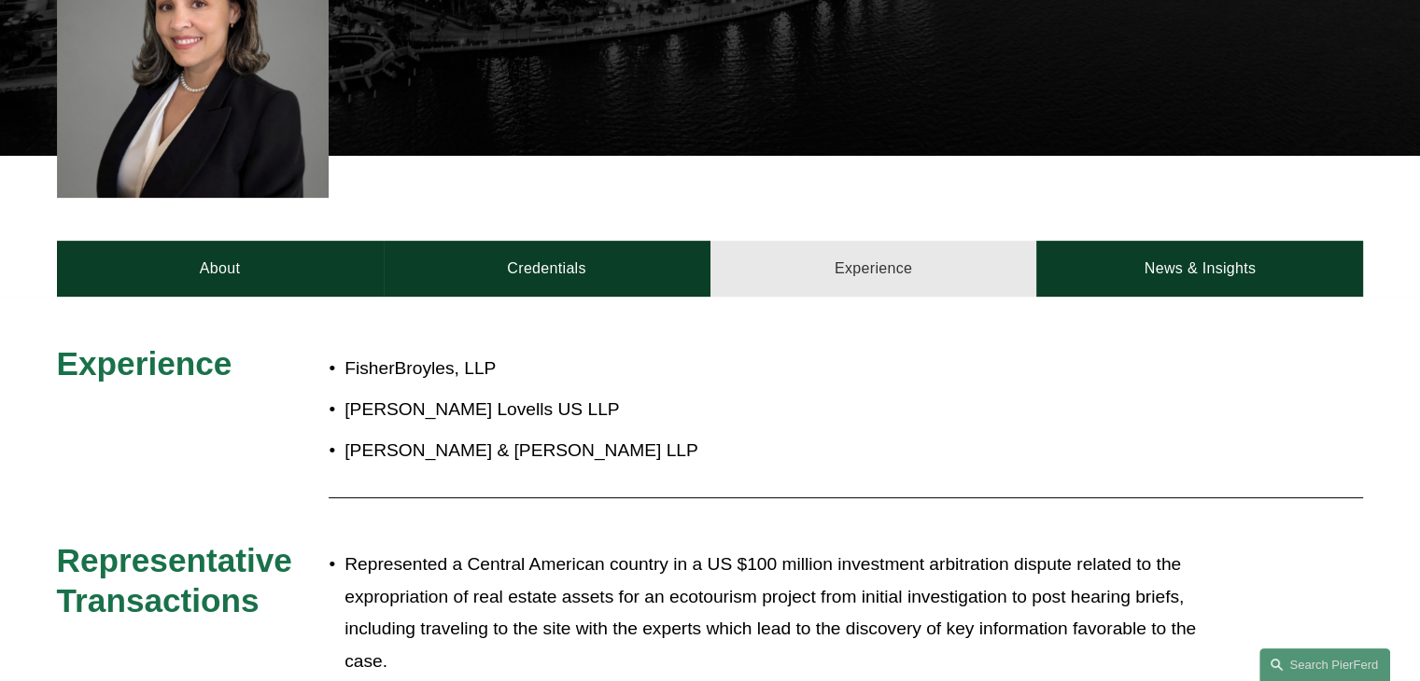
scroll to position [622, 0]
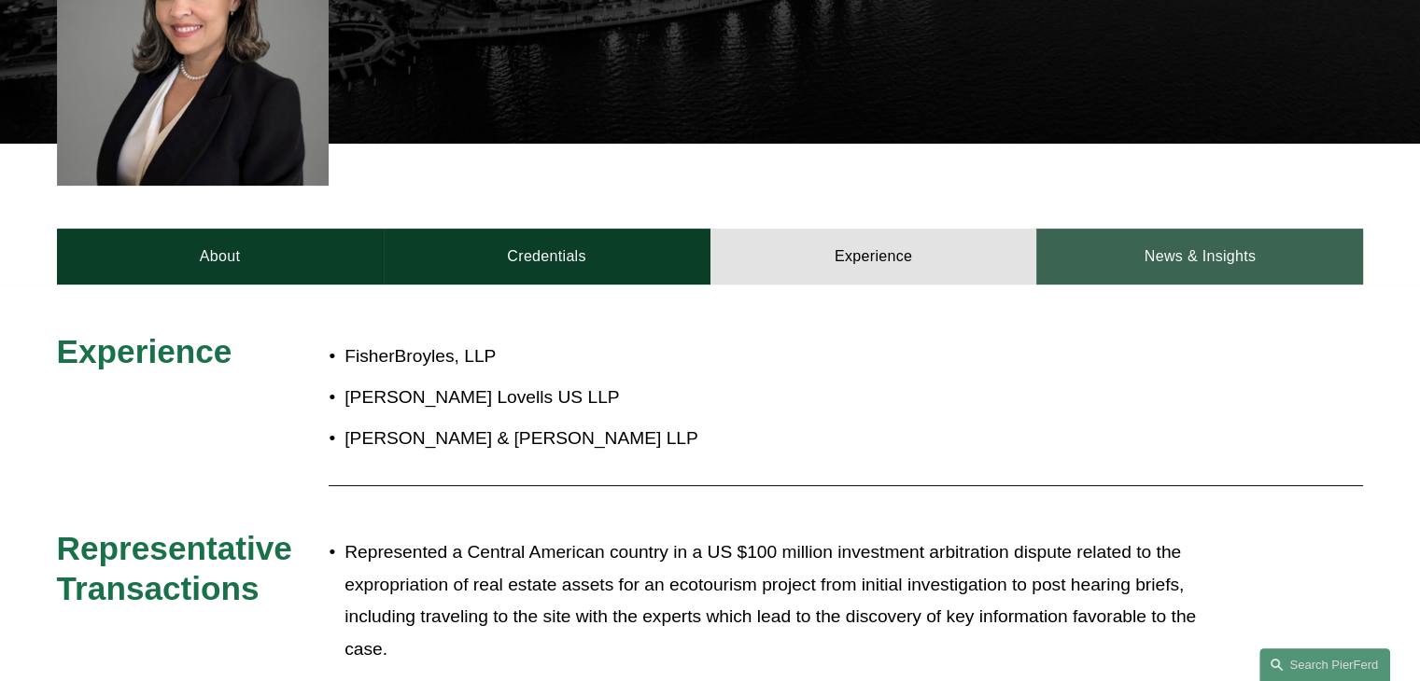
click at [1210, 266] on link "News & Insights" at bounding box center [1199, 257] width 327 height 56
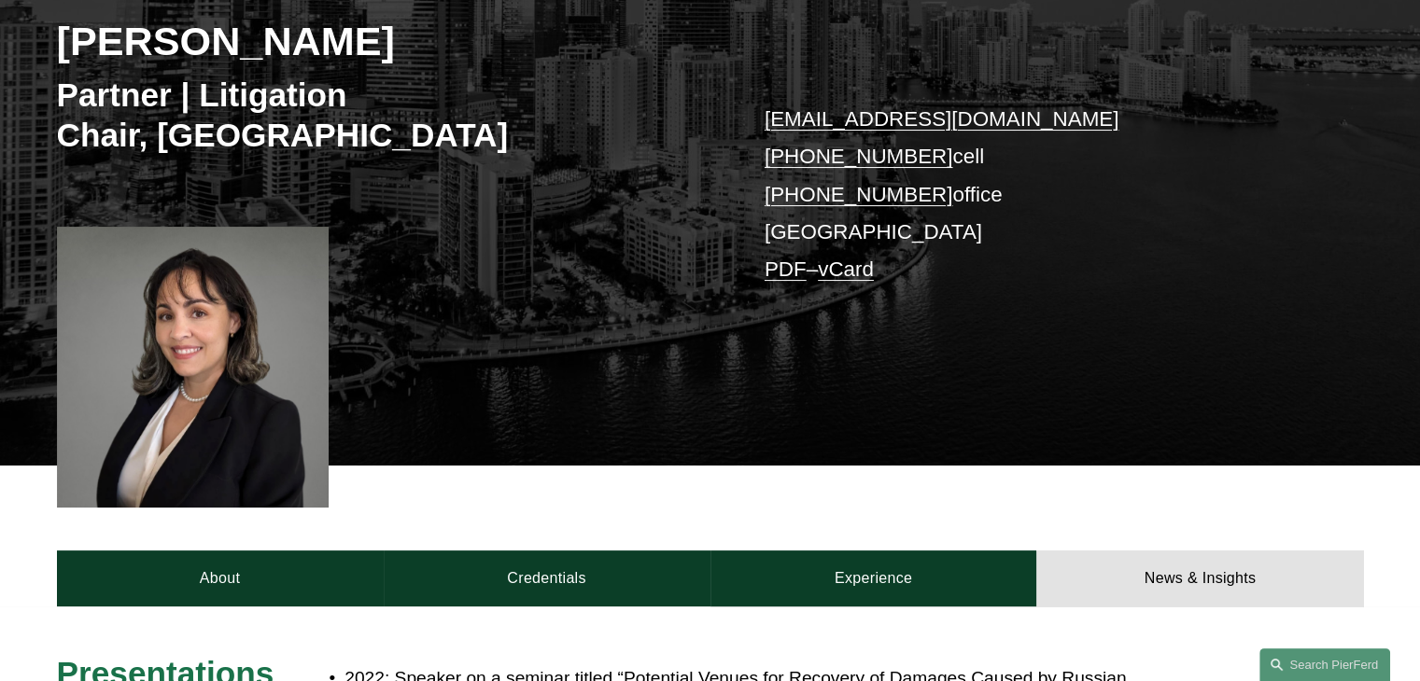
scroll to position [311, 0]
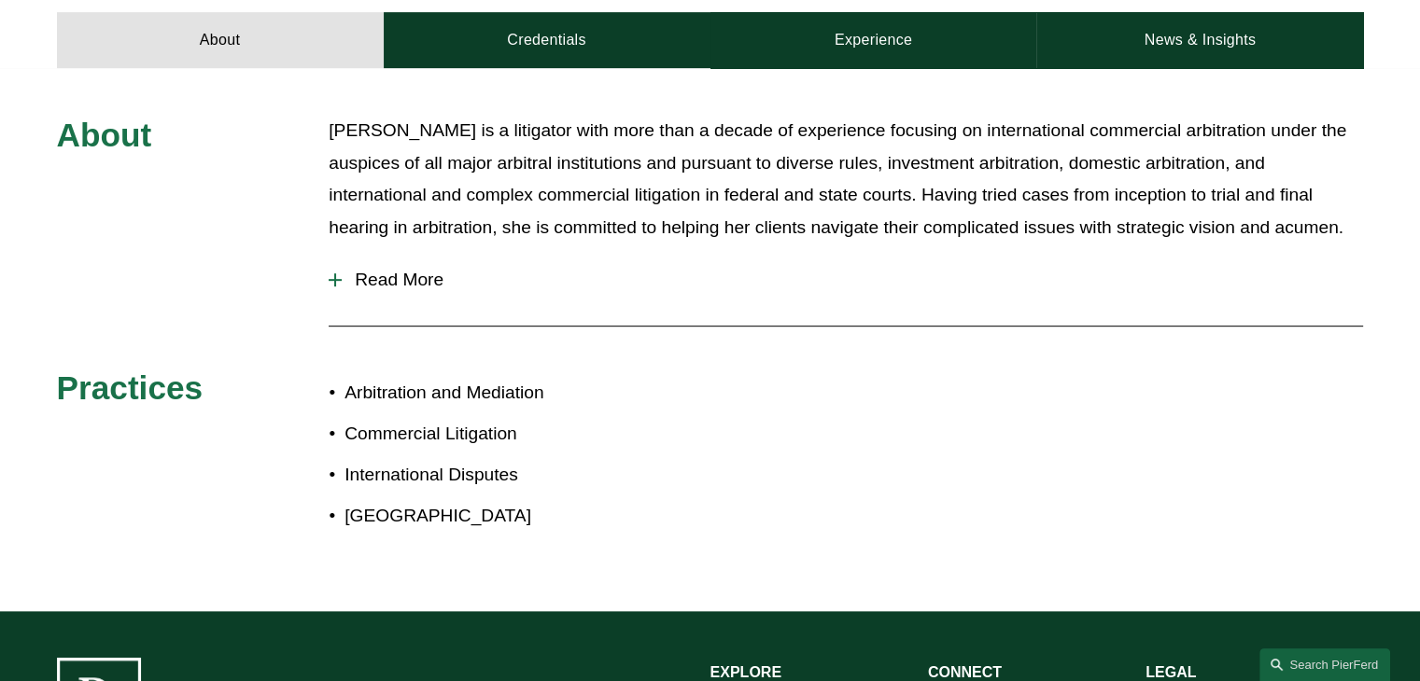
scroll to position [933, 0]
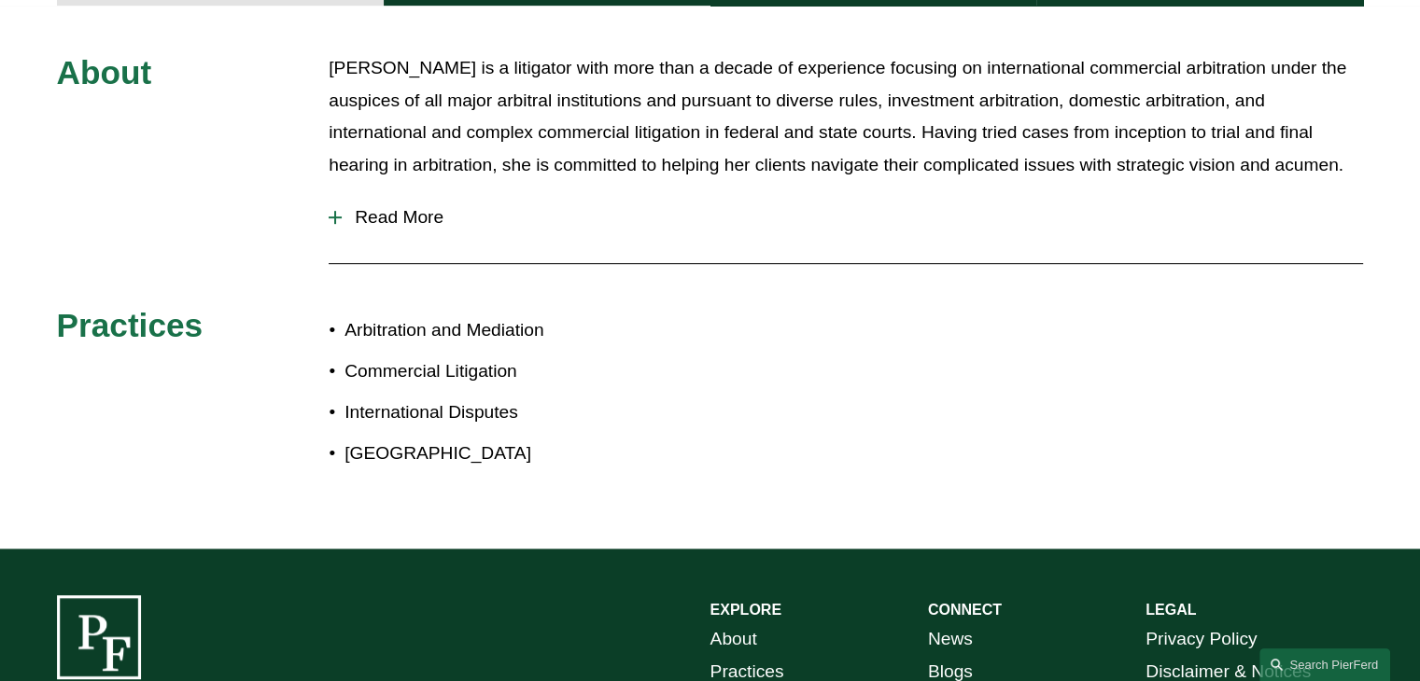
click at [399, 207] on span "Read More" at bounding box center [852, 217] width 1021 height 21
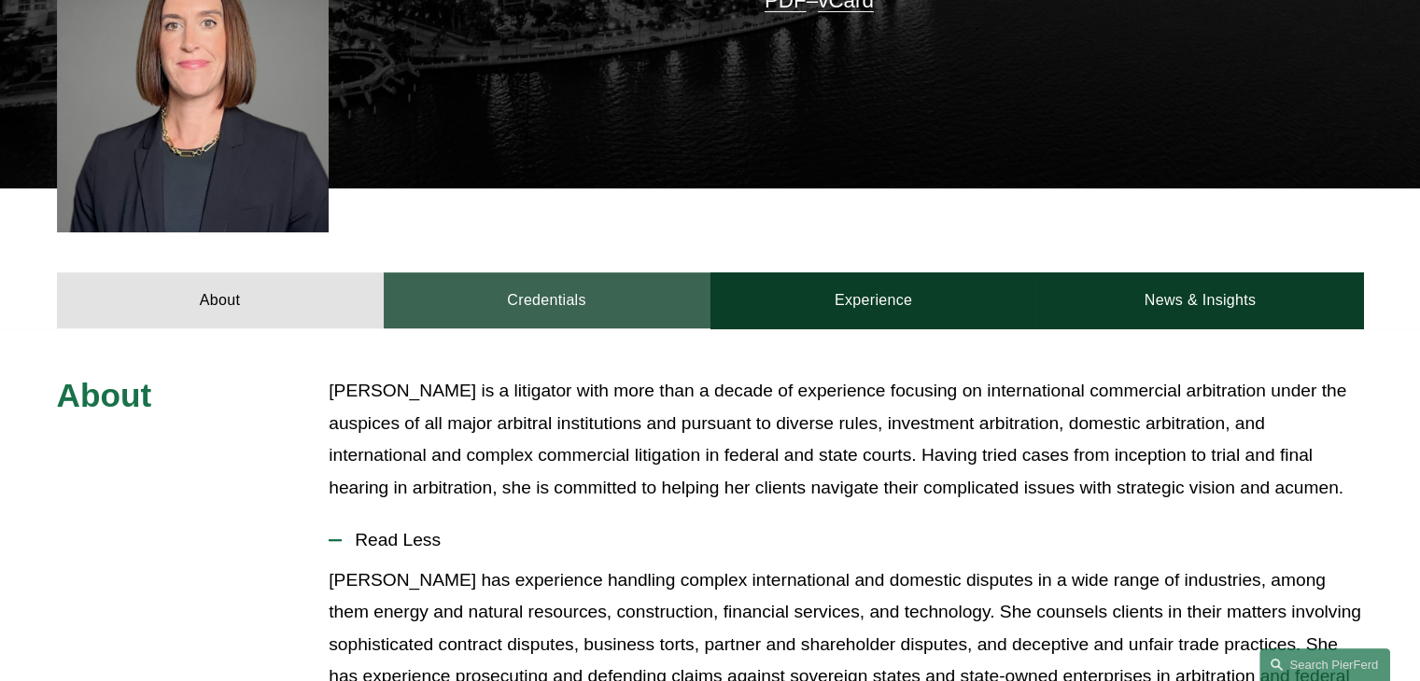
scroll to position [622, 0]
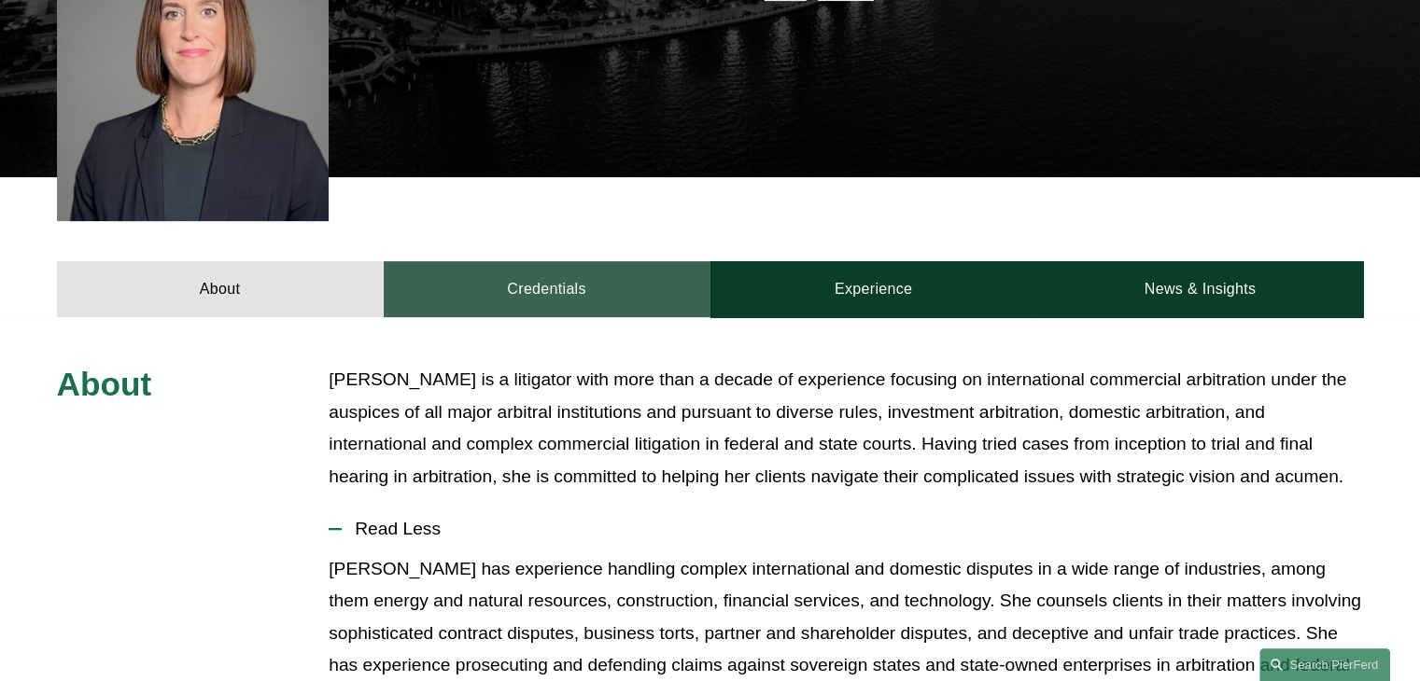
click at [565, 261] on link "Credentials" at bounding box center [547, 289] width 327 height 56
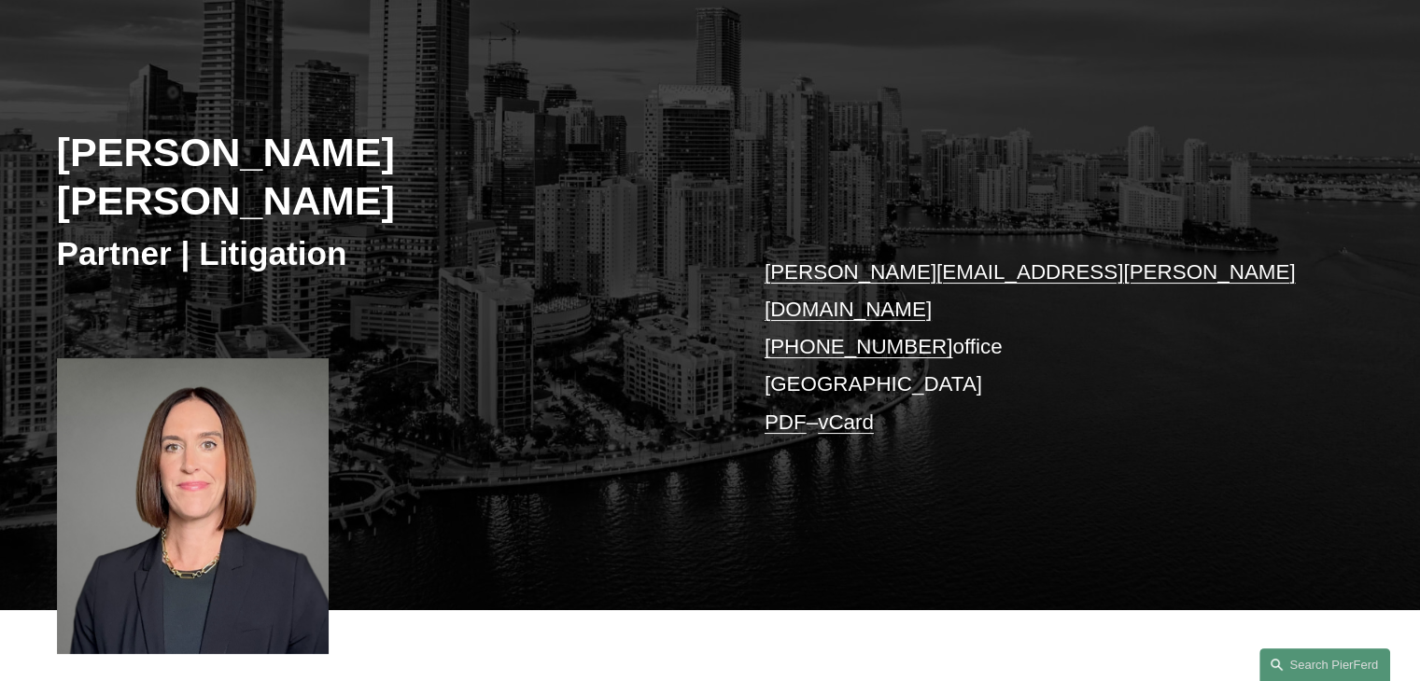
scroll to position [124, 0]
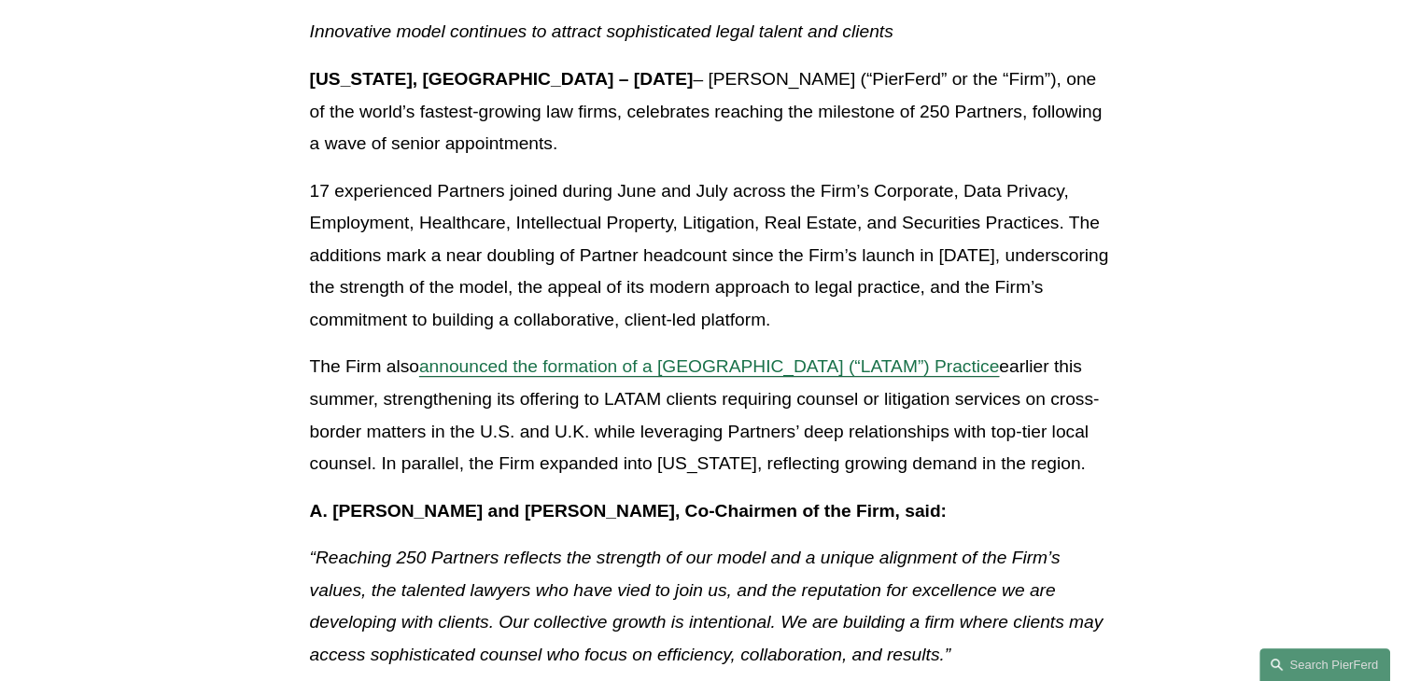
scroll to position [560, 0]
